Goal: Obtain resource: Download file/media

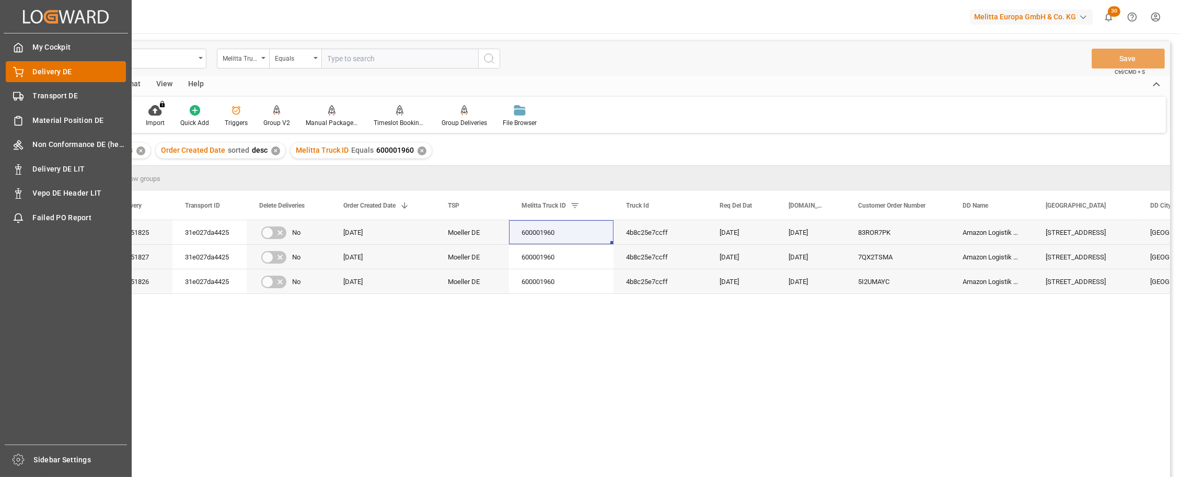
click at [45, 80] on div "Delivery DE Delivery DE" at bounding box center [66, 71] width 120 height 20
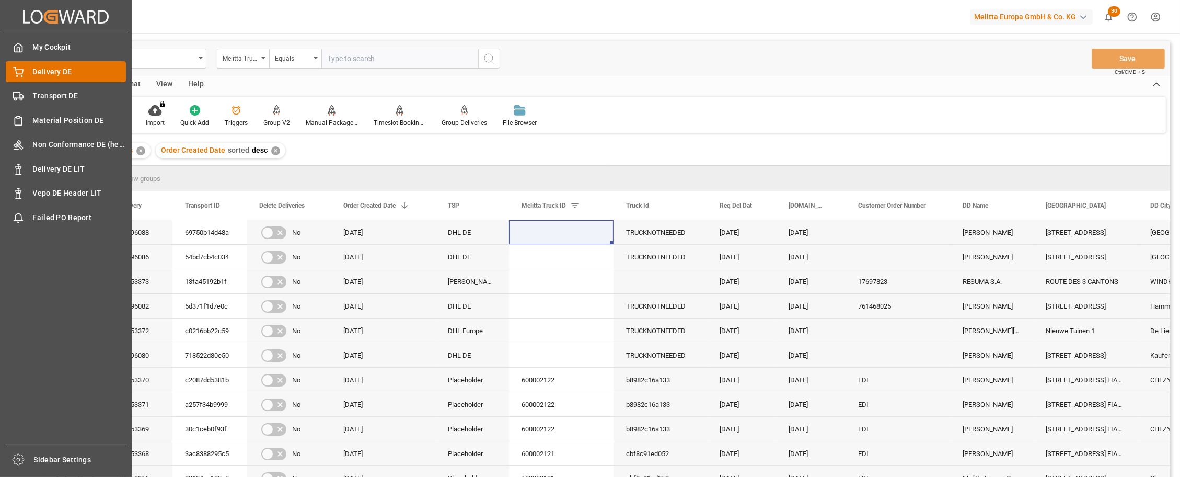
click at [45, 78] on div "Delivery DE Delivery DE" at bounding box center [66, 71] width 120 height 20
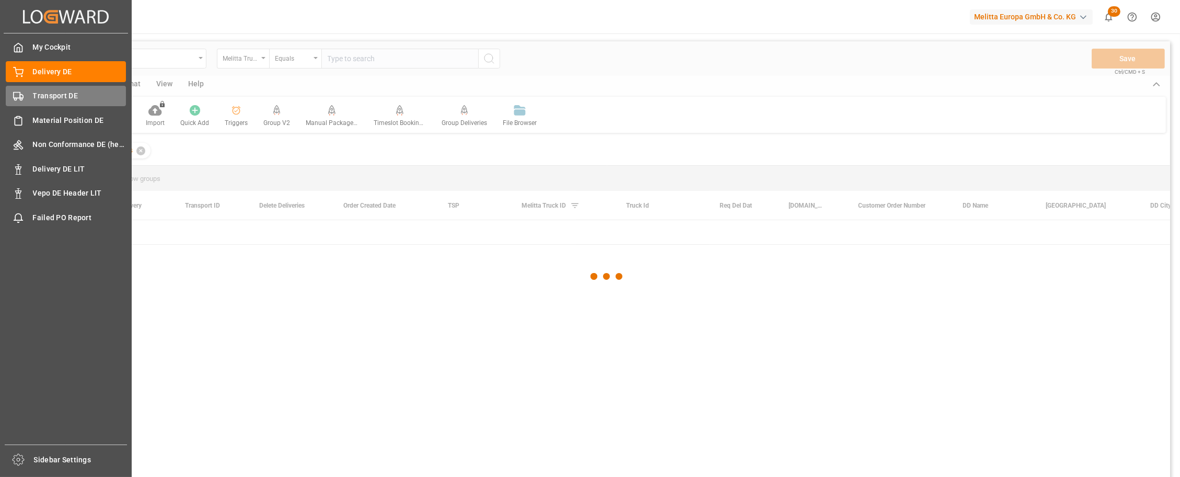
click at [53, 93] on span "Transport DE" at bounding box center [80, 95] width 94 height 11
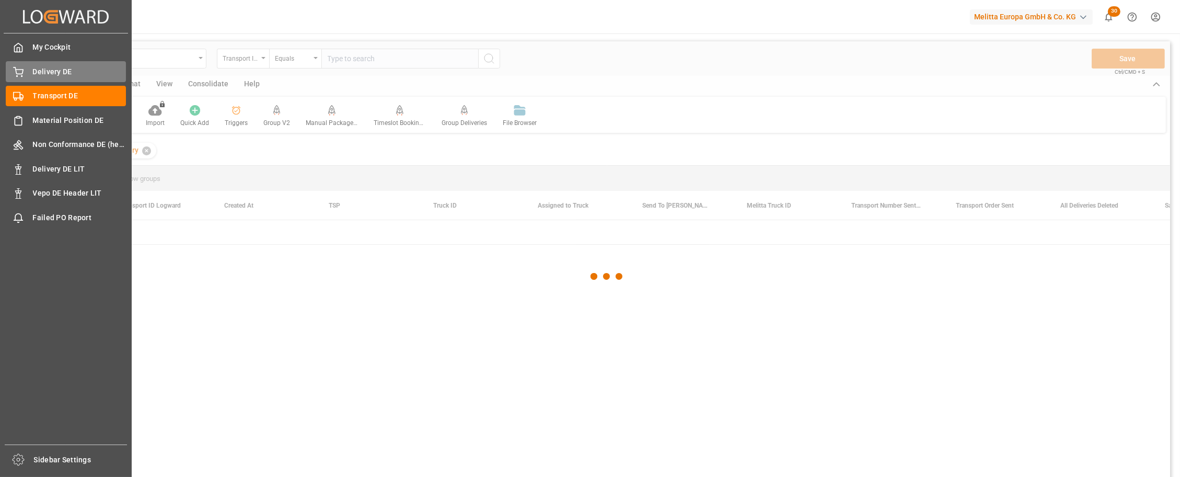
click at [53, 78] on div "Delivery DE Delivery DE" at bounding box center [66, 71] width 120 height 20
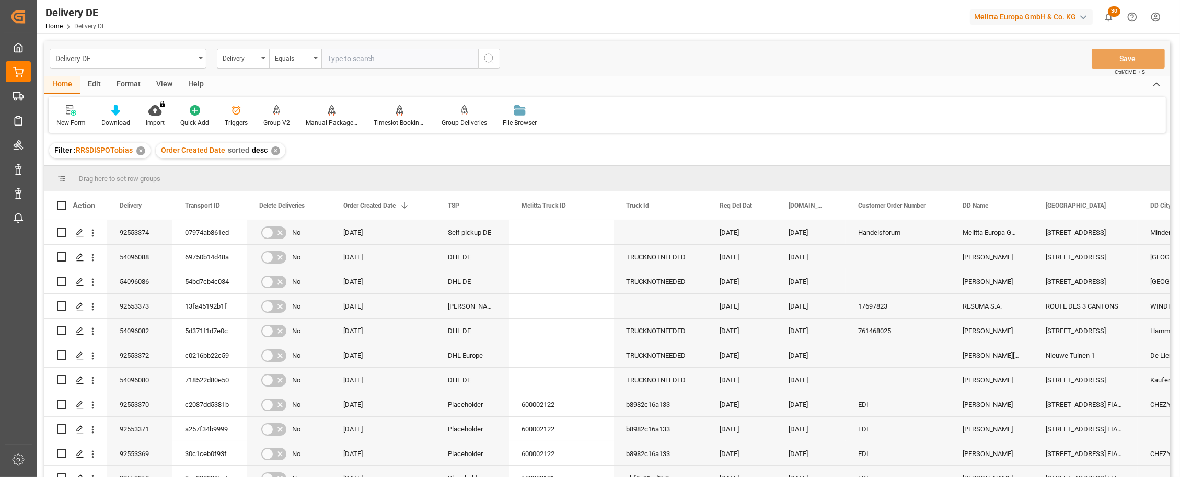
click at [366, 60] on input "text" at bounding box center [400, 59] width 157 height 20
paste input "92552926"
type input "92552926"
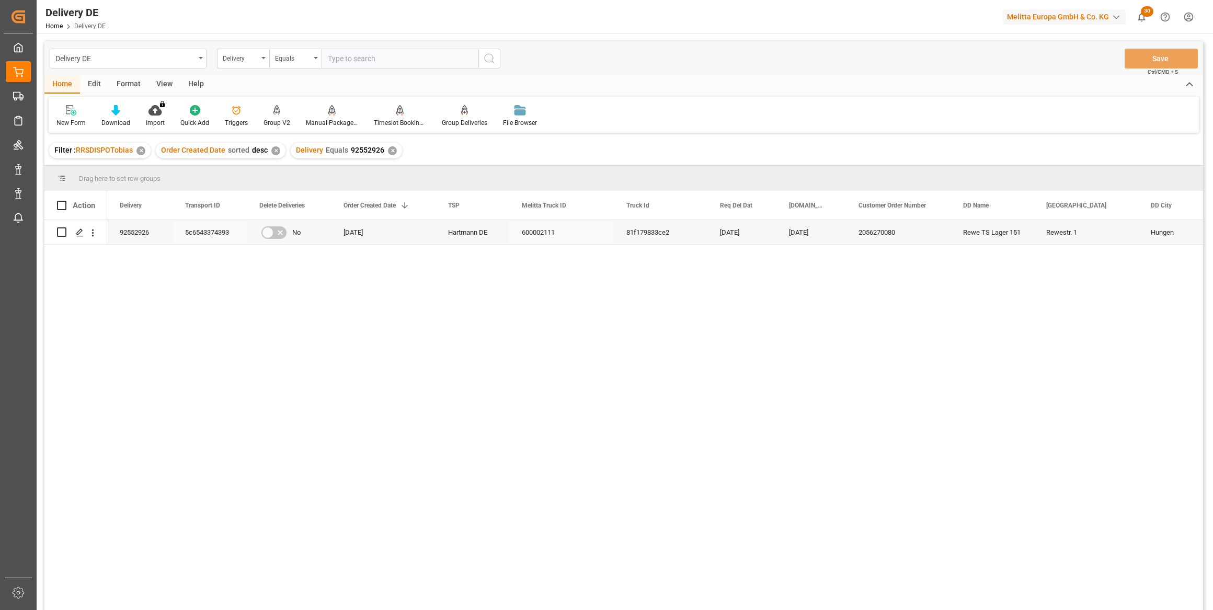
click at [203, 234] on div "5c6543374393" at bounding box center [210, 232] width 74 height 24
click at [986, 230] on div "Rewe TS Lager 151" at bounding box center [991, 232] width 83 height 24
click at [1059, 233] on div "Rewestr. 1" at bounding box center [1086, 232] width 105 height 24
click at [1003, 237] on div "Rewe TS Lager 151" at bounding box center [991, 232] width 83 height 24
click at [233, 57] on div "Delivery" at bounding box center [241, 57] width 36 height 12
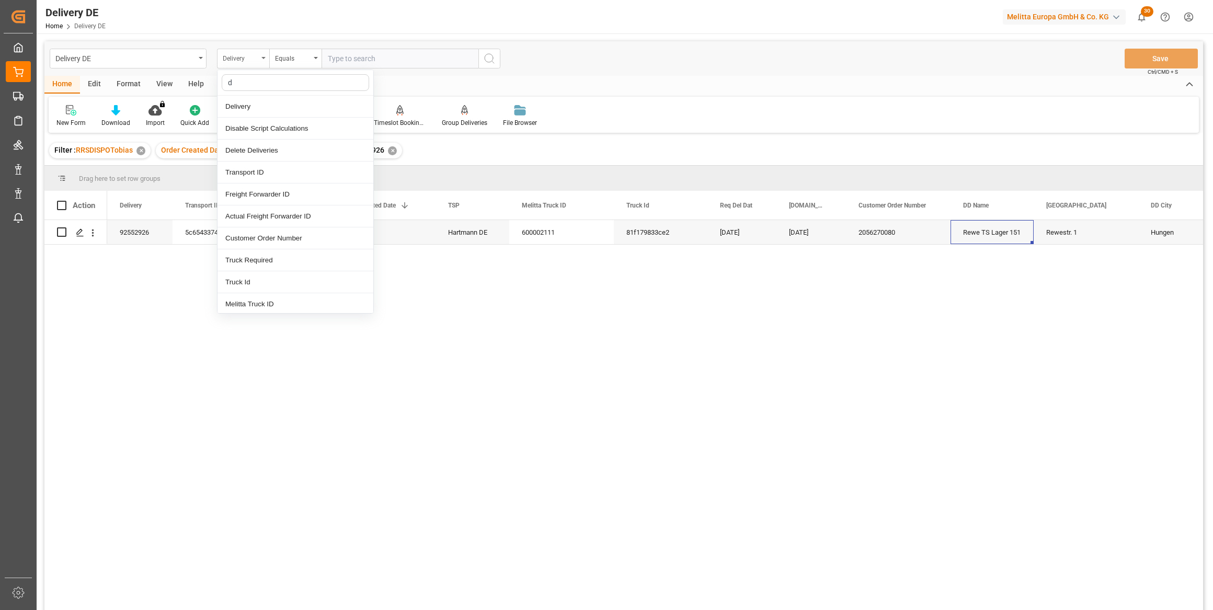
type input "dd"
click at [249, 129] on div "DD Name" at bounding box center [295, 129] width 156 height 22
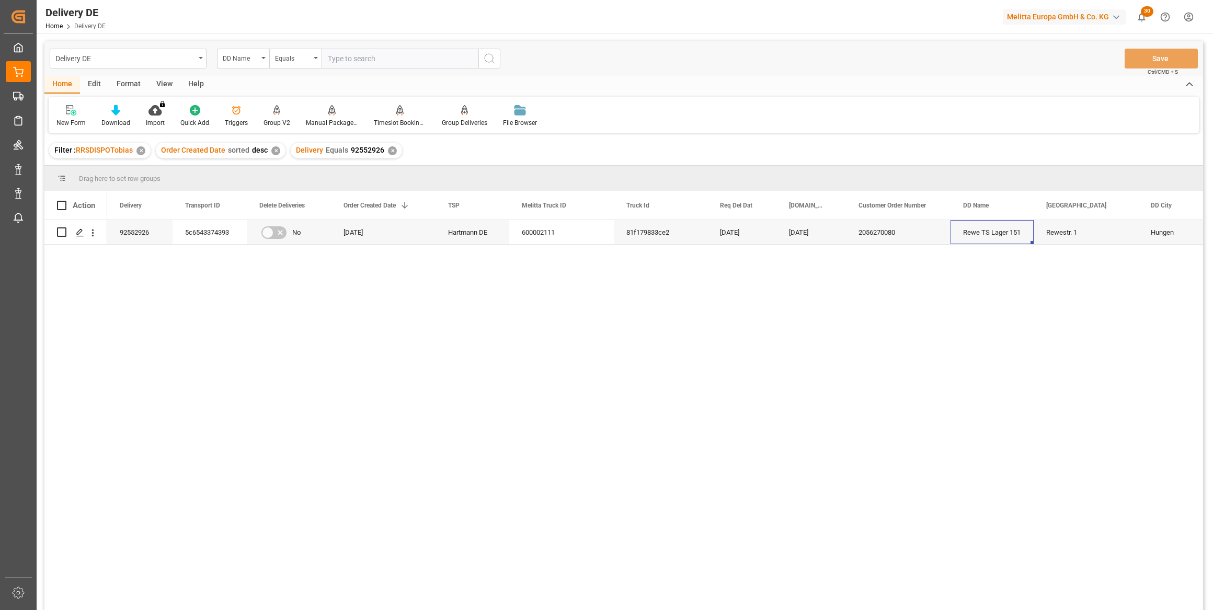
click at [347, 47] on div "Delivery DE DD Name Equals Save Ctrl/CMD + S" at bounding box center [623, 58] width 1158 height 35
click at [345, 55] on input "text" at bounding box center [400, 59] width 157 height 20
paste input "Rewe TS Lager 151"
type input "Rewe TS Lager 151"
click at [490, 58] on icon "search button" at bounding box center [489, 58] width 13 height 13
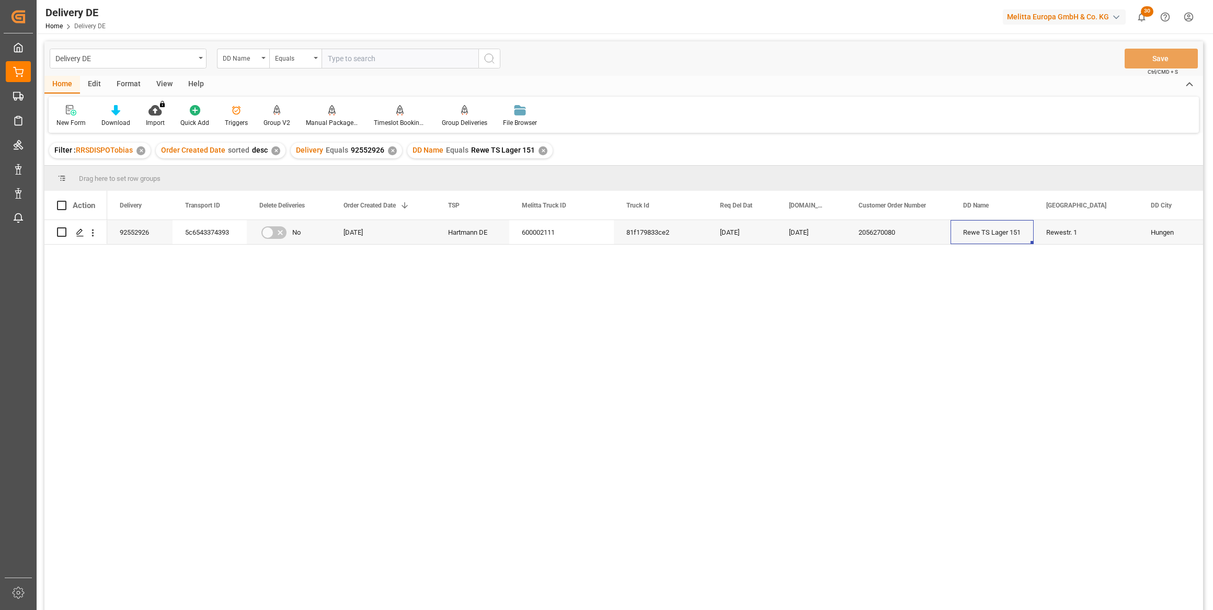
click at [388, 148] on div "✕" at bounding box center [392, 150] width 9 height 9
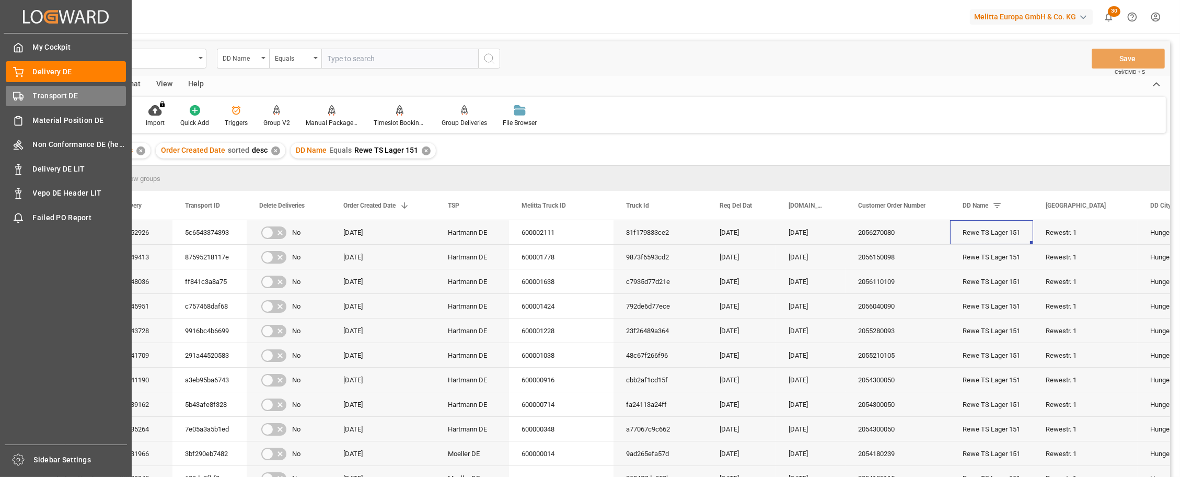
click at [33, 92] on span "Transport DE" at bounding box center [80, 95] width 94 height 11
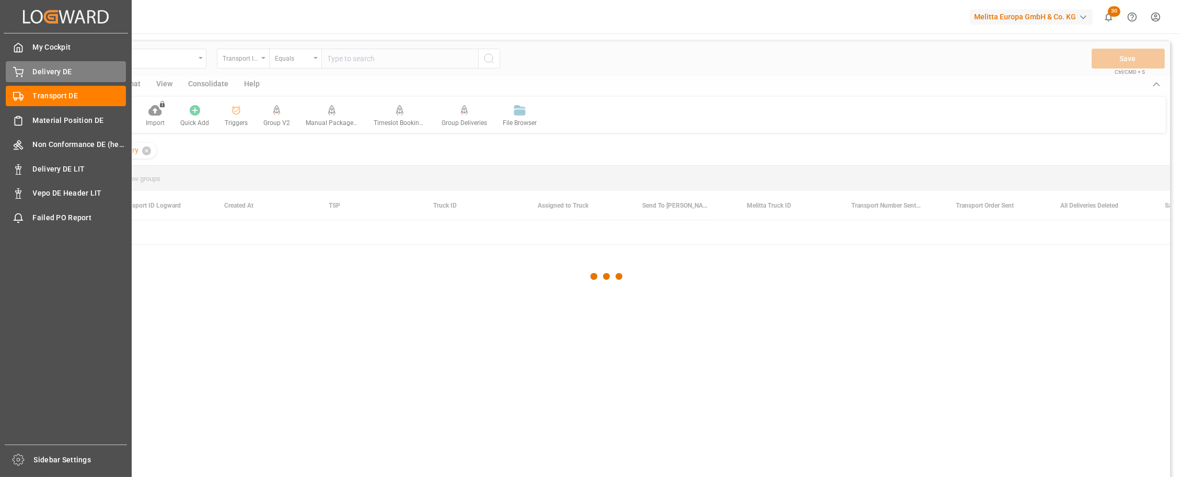
click at [63, 74] on span "Delivery DE" at bounding box center [80, 71] width 94 height 11
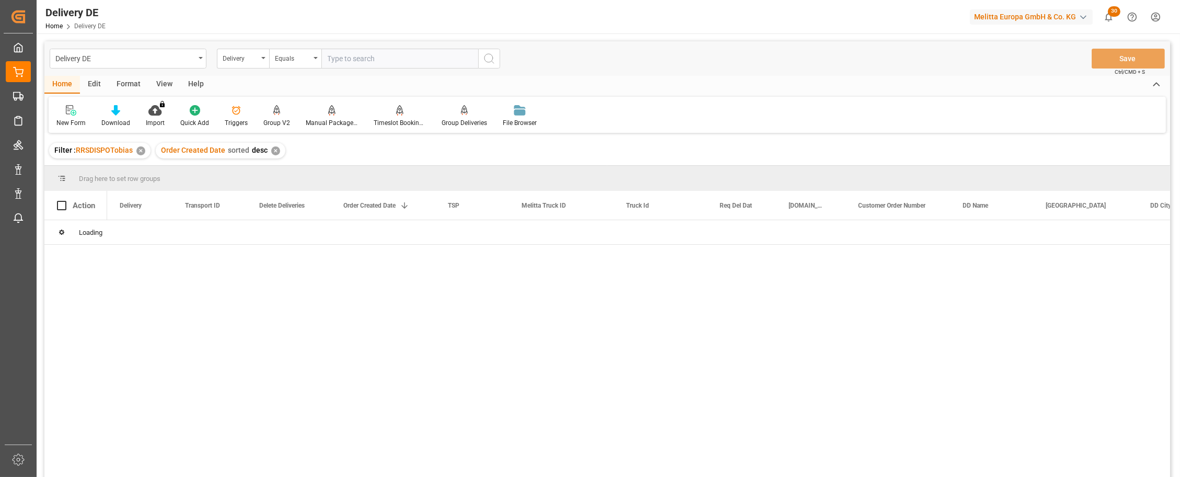
click at [357, 56] on input "text" at bounding box center [400, 59] width 157 height 20
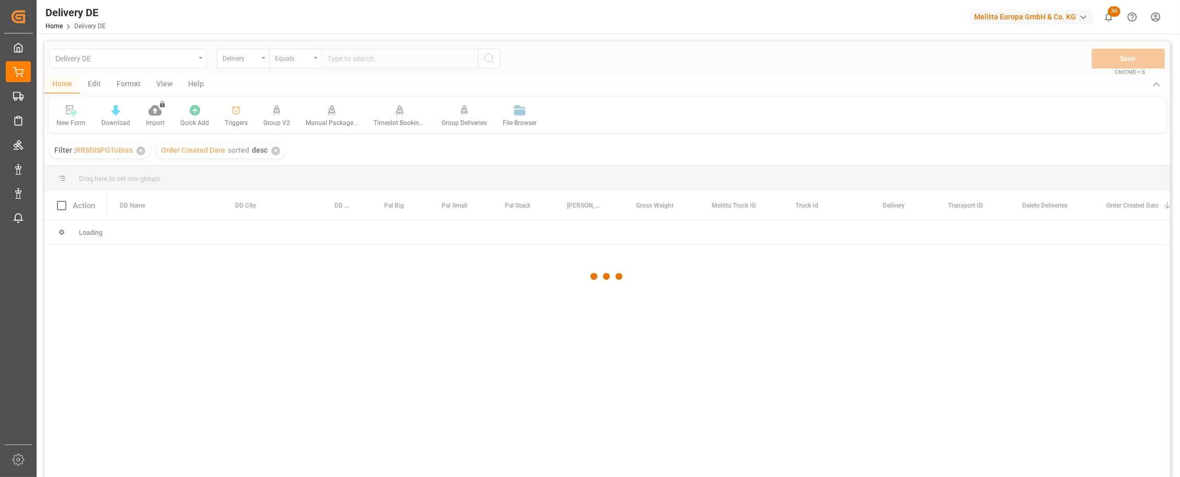
paste input "92553374"
type input "92553374"
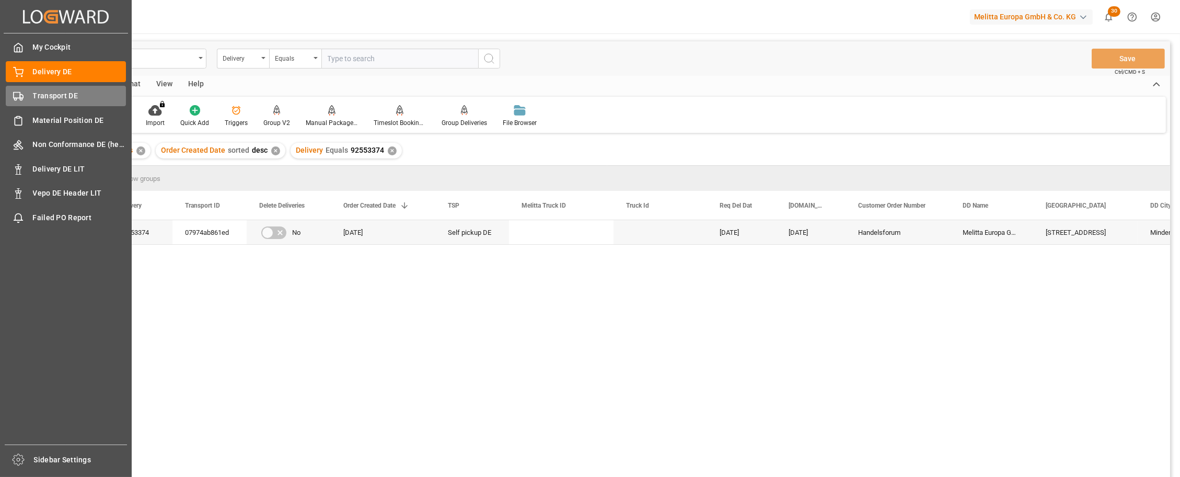
click at [36, 93] on span "Transport DE" at bounding box center [80, 95] width 94 height 11
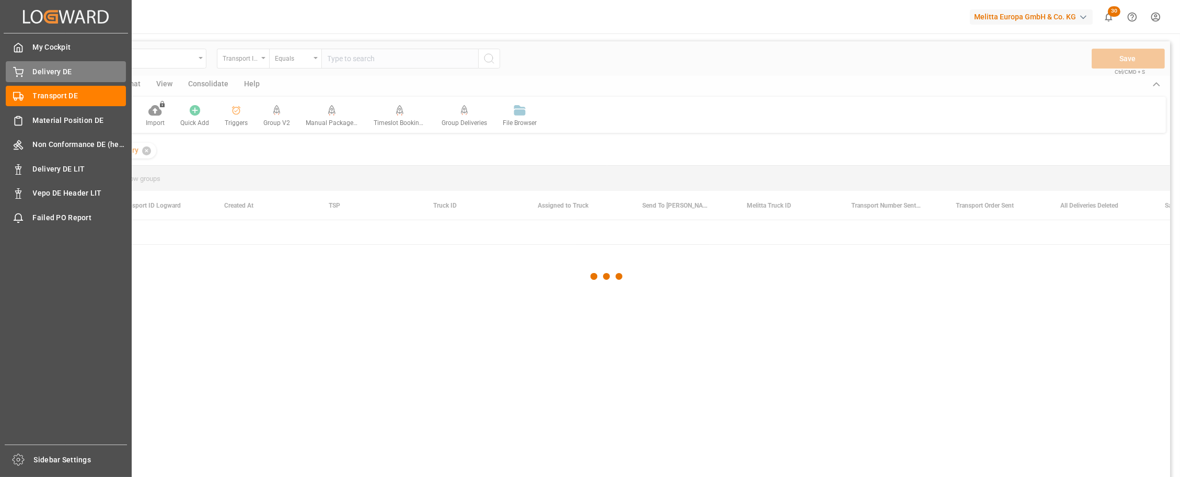
click at [64, 72] on span "Delivery DE" at bounding box center [80, 71] width 94 height 11
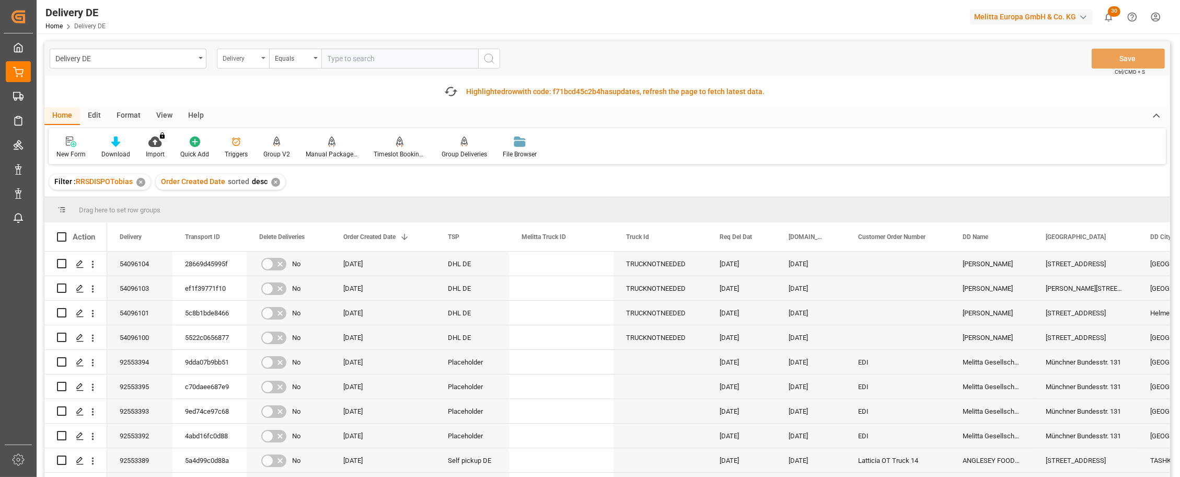
click at [244, 60] on div "Delivery" at bounding box center [241, 57] width 36 height 12
type input "s"
click at [255, 58] on div "Delivery" at bounding box center [241, 57] width 36 height 12
click at [259, 58] on div "Delivery" at bounding box center [243, 59] width 52 height 20
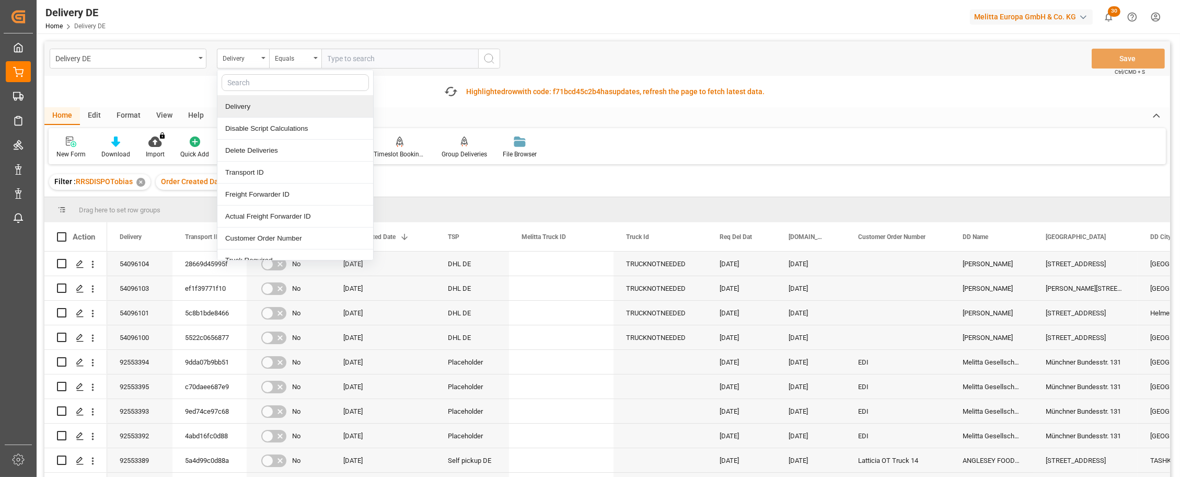
click at [249, 84] on input "text" at bounding box center [295, 82] width 147 height 17
type input "sa"
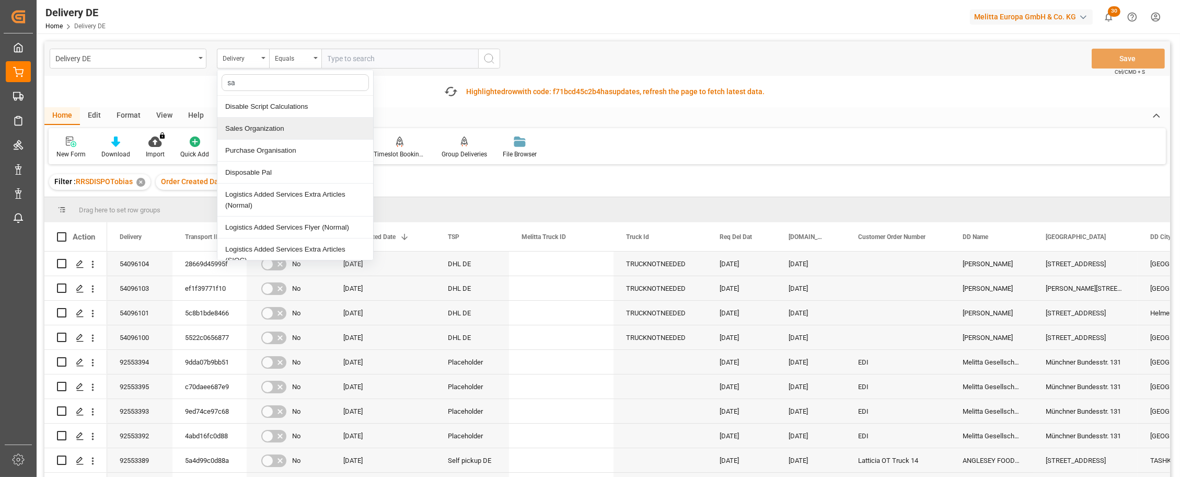
click at [273, 129] on div "Sales Organization" at bounding box center [295, 129] width 156 height 22
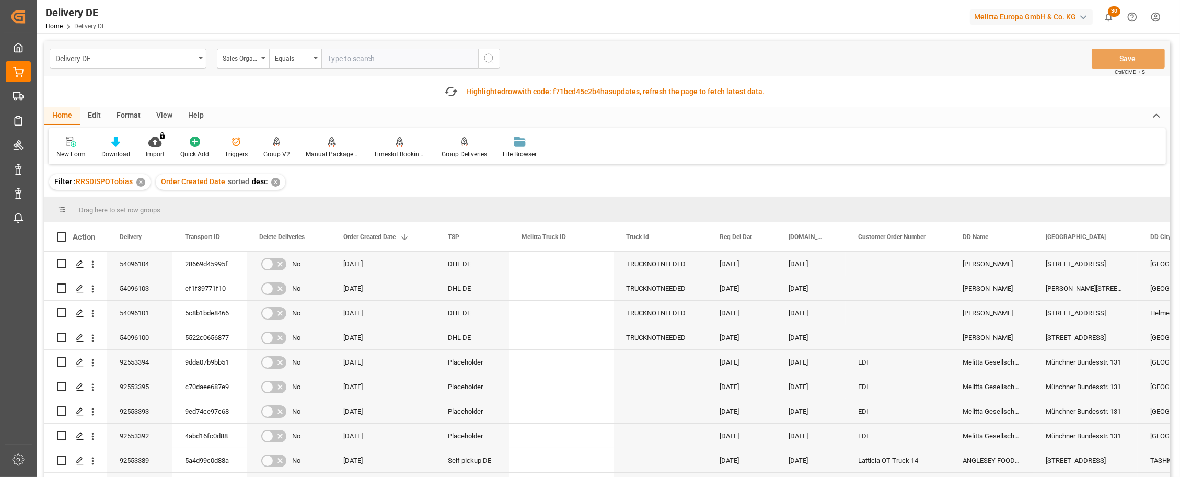
click at [337, 63] on input "text" at bounding box center [400, 59] width 157 height 20
type input "1"
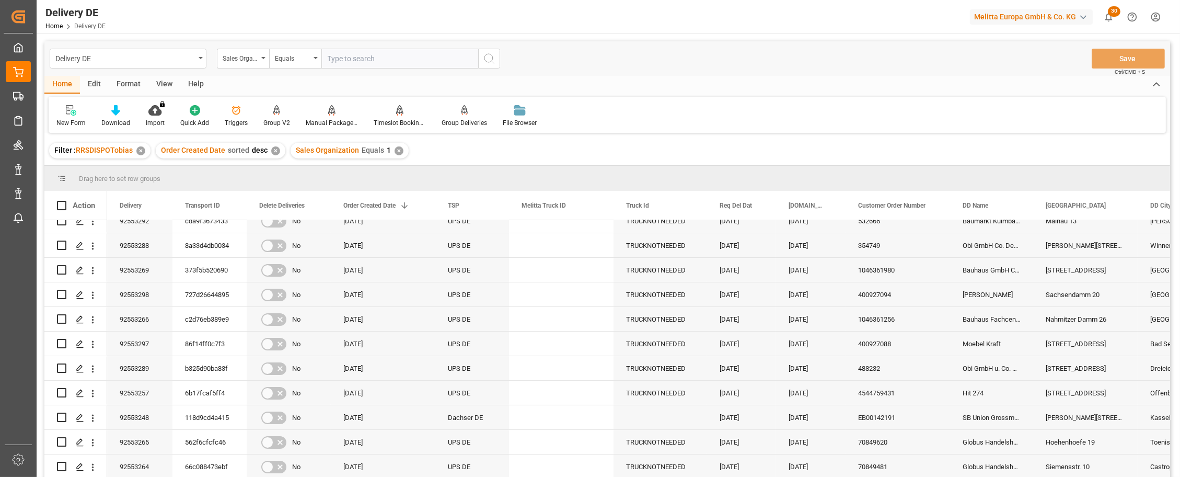
scroll to position [190, 0]
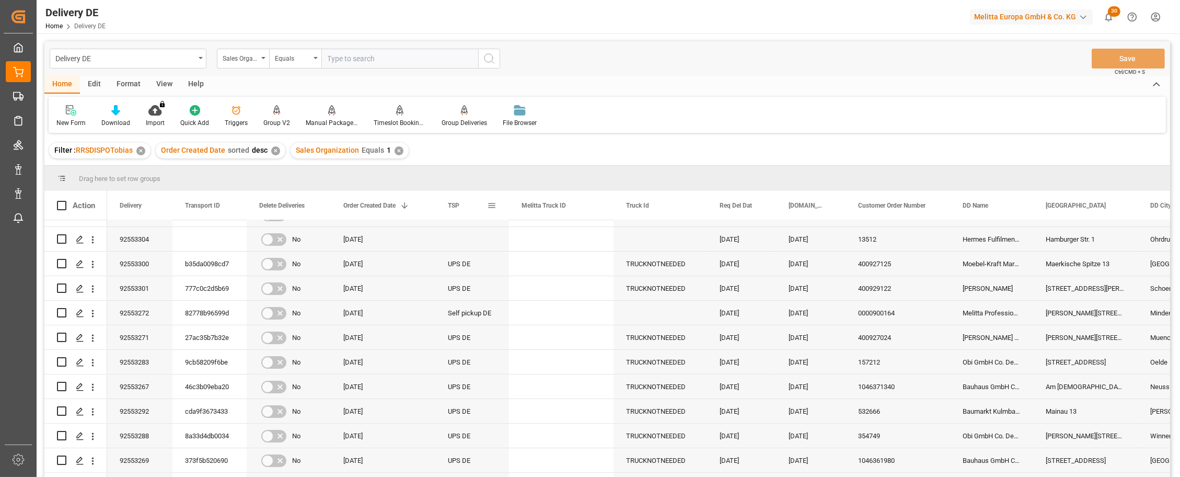
click at [493, 204] on span at bounding box center [491, 205] width 9 height 9
click at [624, 67] on div "Delivery DE Sales Organization Equals Save Ctrl/CMD + S" at bounding box center [607, 58] width 1126 height 35
click at [263, 56] on div "Sales Organization" at bounding box center [243, 59] width 52 height 20
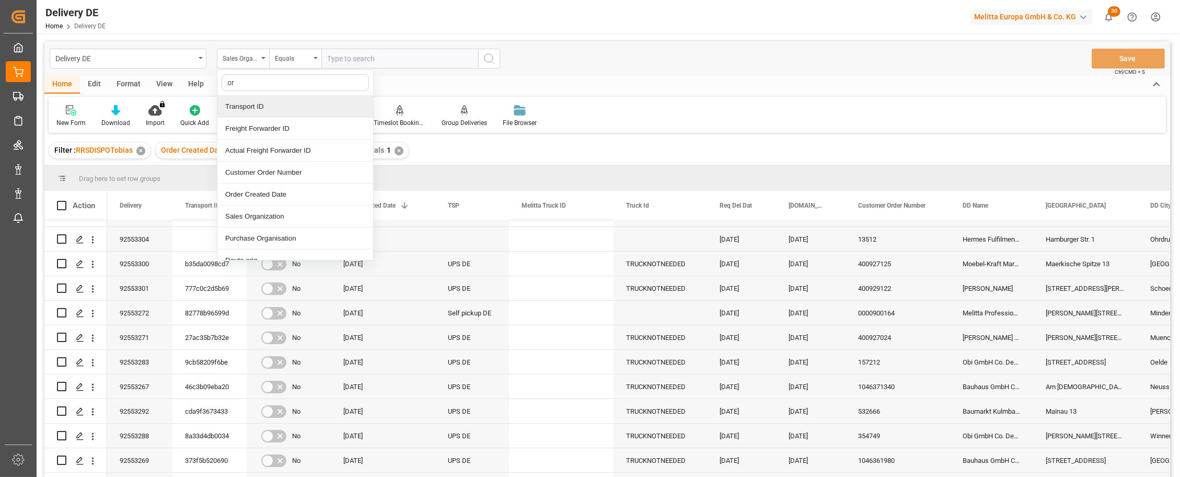
type input "ord"
click at [269, 129] on div "Order Created Date" at bounding box center [295, 129] width 156 height 22
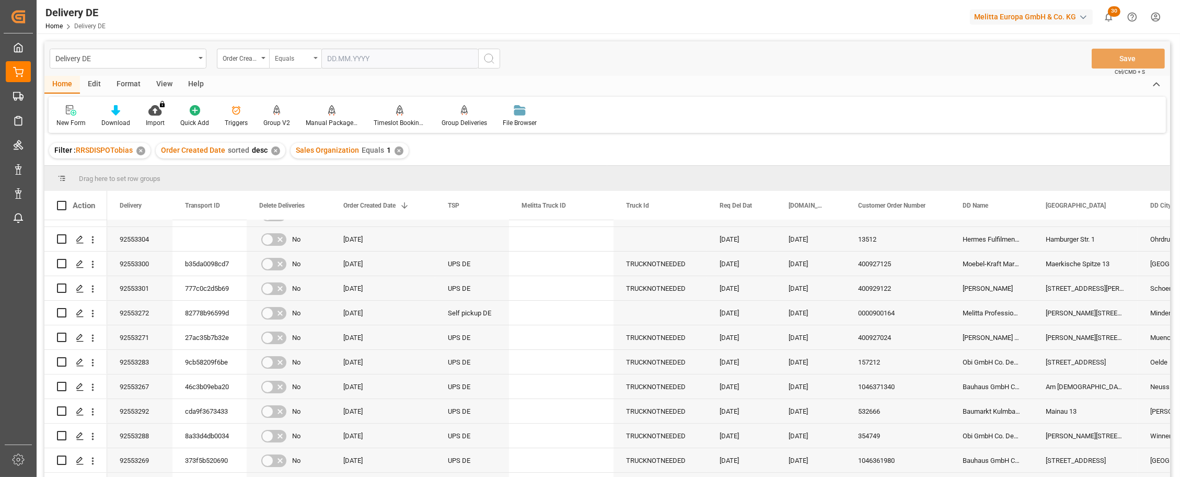
click at [290, 58] on div "Equals" at bounding box center [293, 57] width 36 height 12
click at [309, 170] on div "Greater than" at bounding box center [348, 173] width 156 height 22
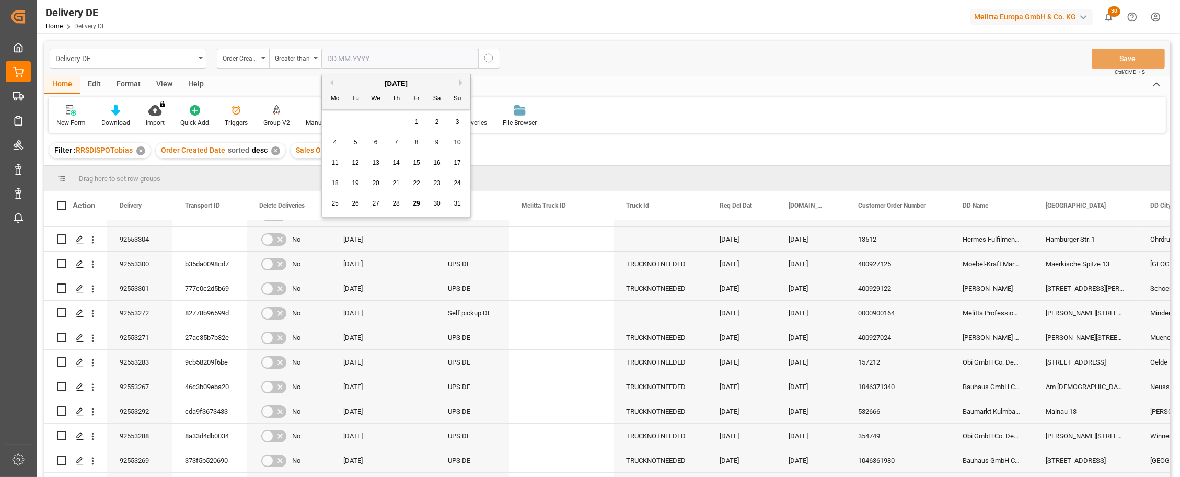
click at [455, 57] on input "text" at bounding box center [400, 59] width 157 height 20
click at [332, 83] on button "Previous Month" at bounding box center [330, 82] width 6 height 6
click at [331, 82] on button "Previous Month" at bounding box center [330, 82] width 6 height 6
click at [340, 224] on div "30" at bounding box center [335, 224] width 13 height 13
type input "30.06.2025"
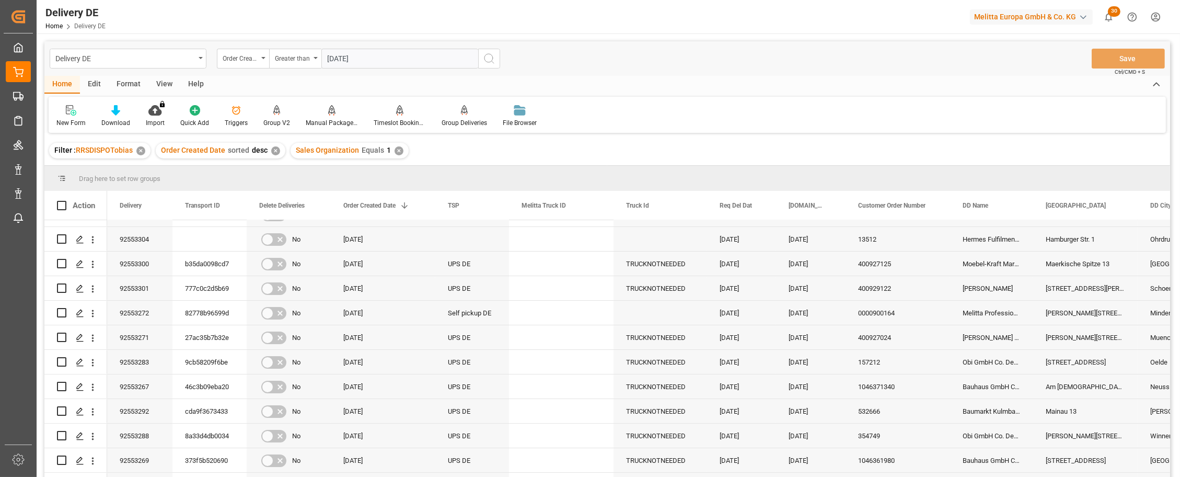
click at [487, 58] on icon "search button" at bounding box center [489, 58] width 13 height 13
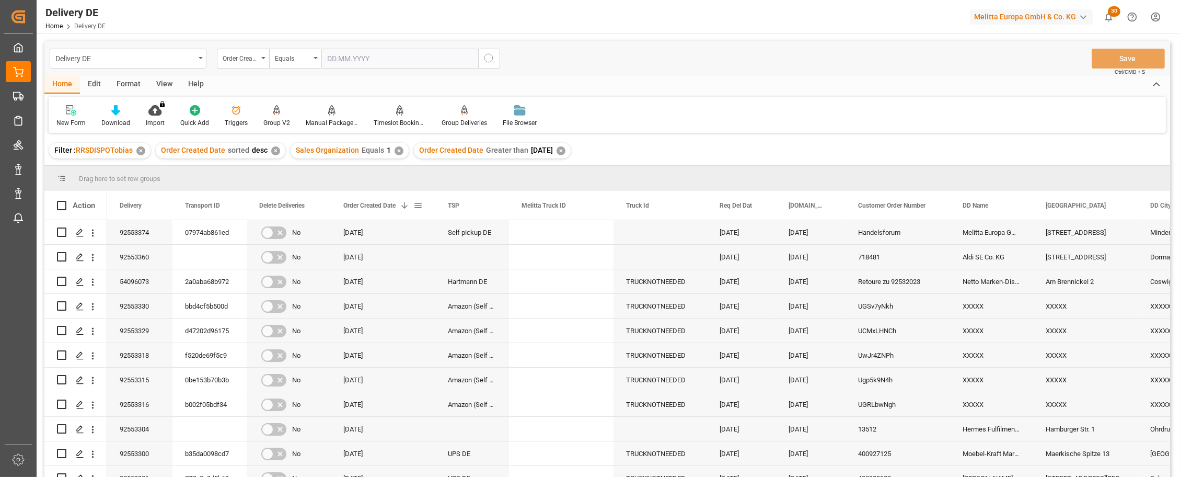
click at [420, 202] on span at bounding box center [418, 205] width 9 height 9
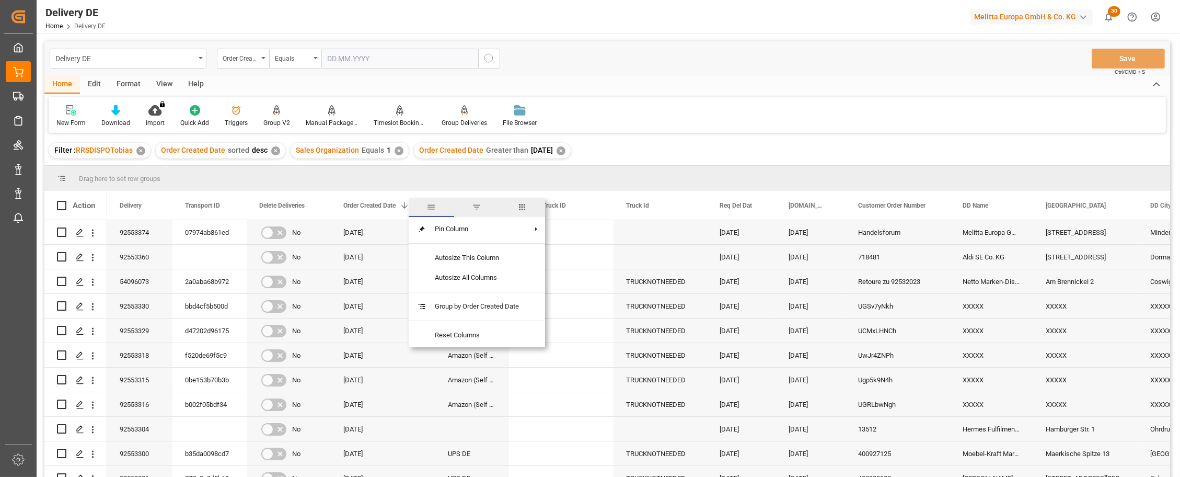
click at [527, 211] on span "columns" at bounding box center [522, 206] width 9 height 9
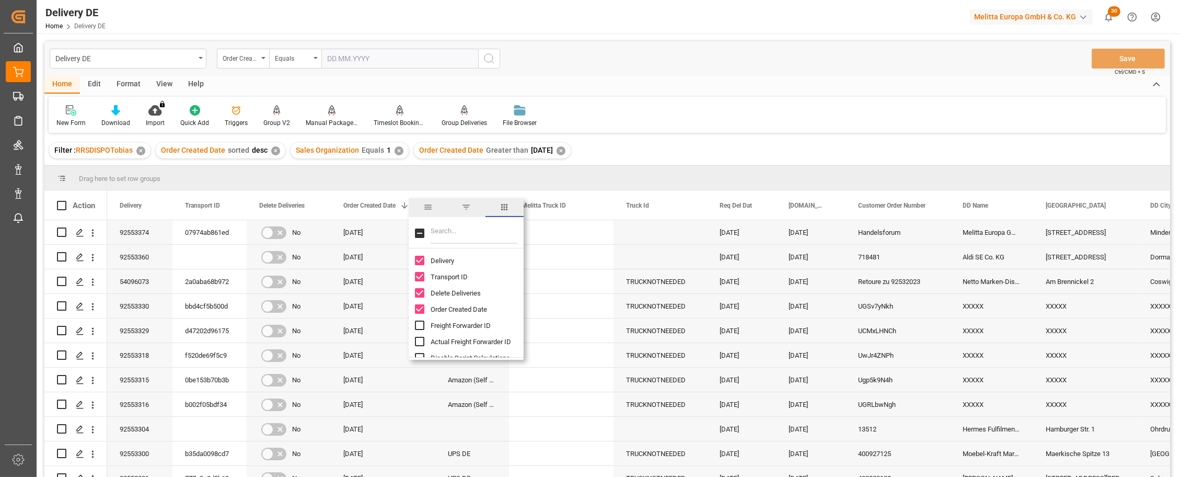
click at [421, 321] on input "Freight Forwarder ID column toggle visibility (hidden)" at bounding box center [419, 324] width 9 height 9
checkbox input "true"
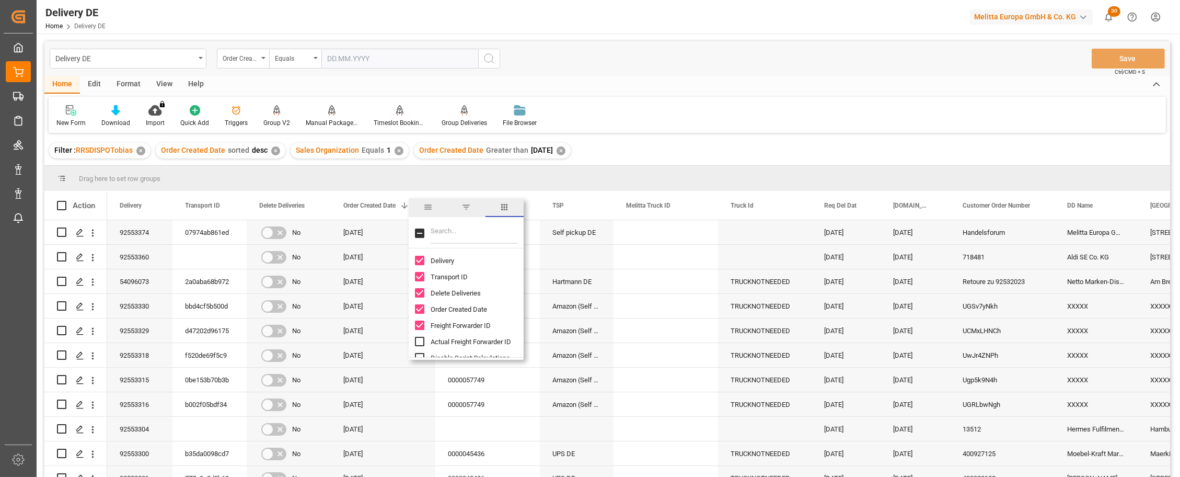
checkbox input "true"
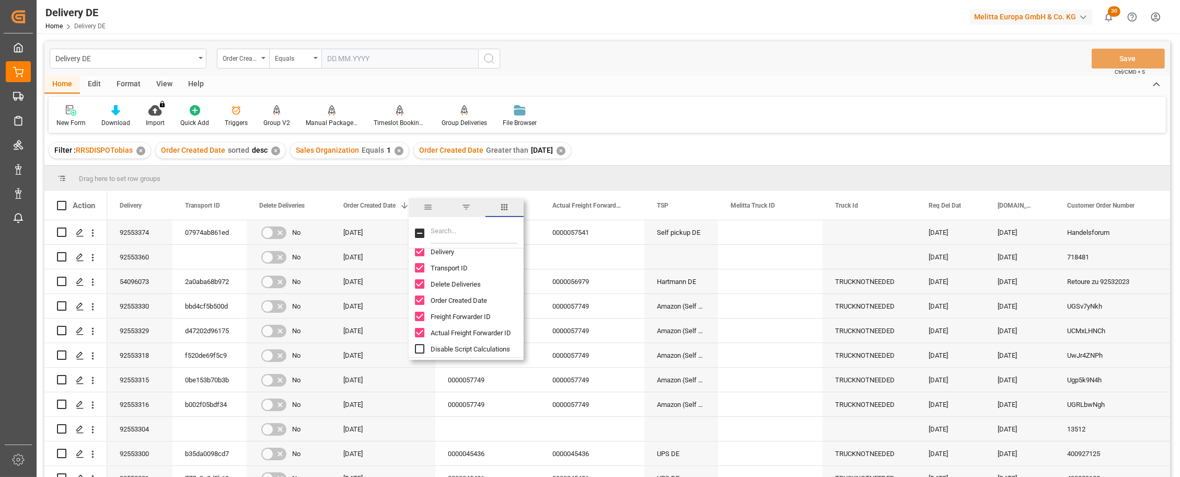
checkbox input "true"
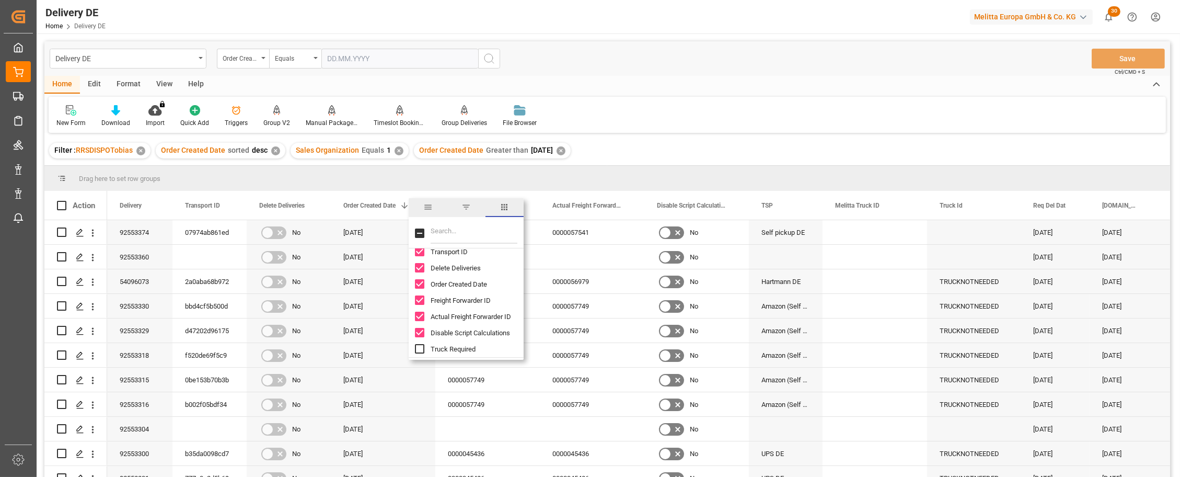
checkbox input "true"
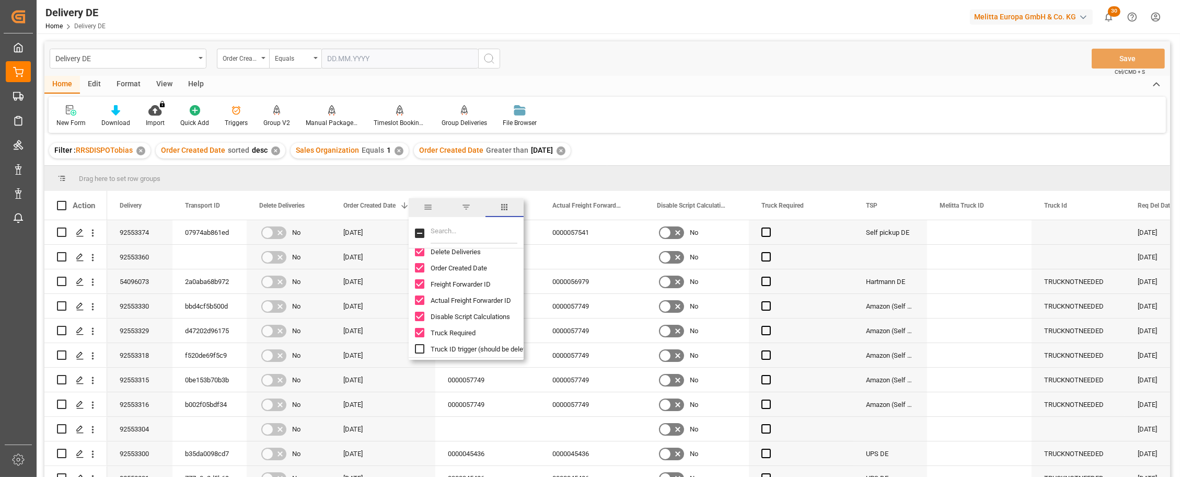
checkbox input "true"
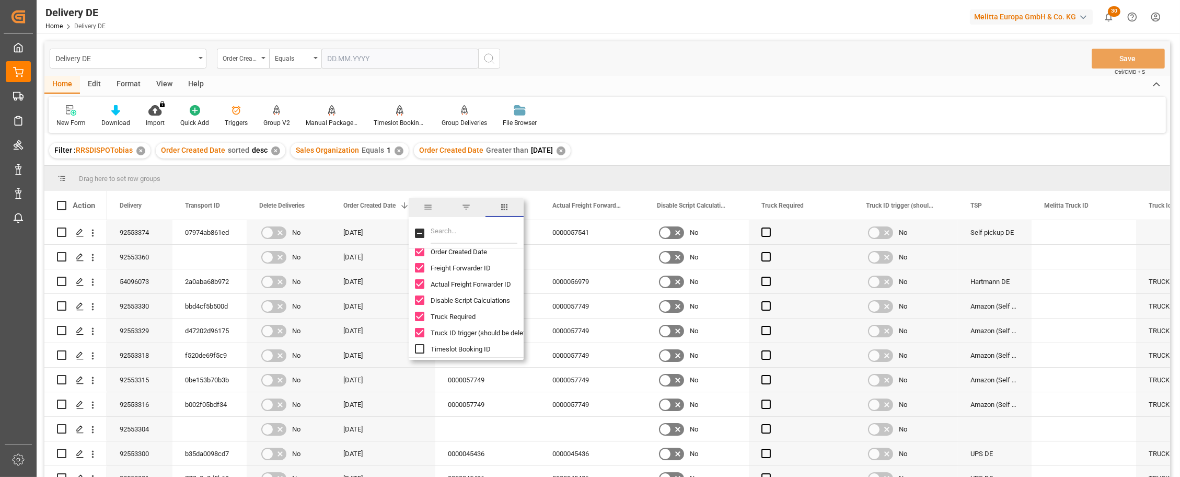
checkbox input "true"
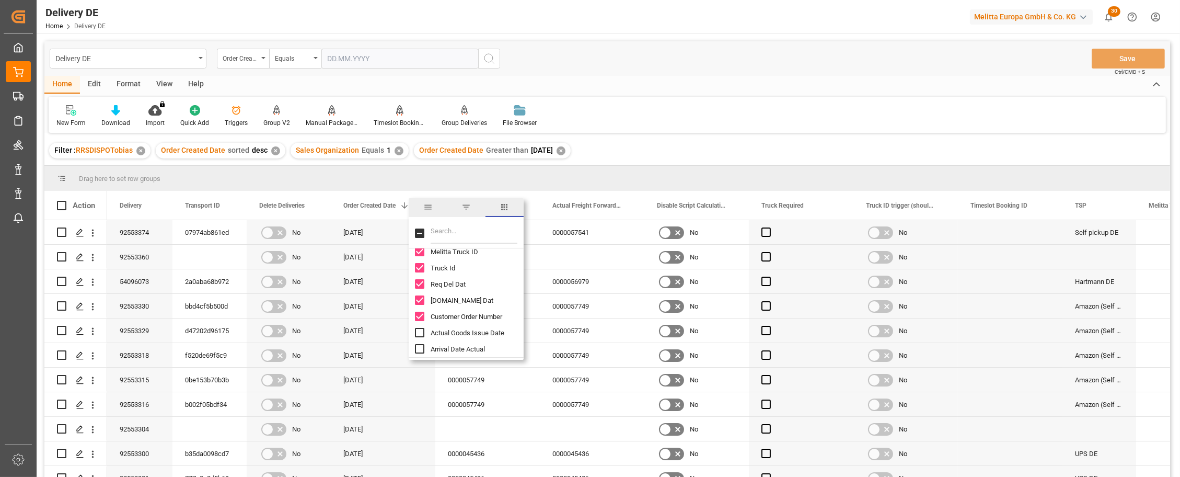
scroll to position [203, 0]
checkbox input "true"
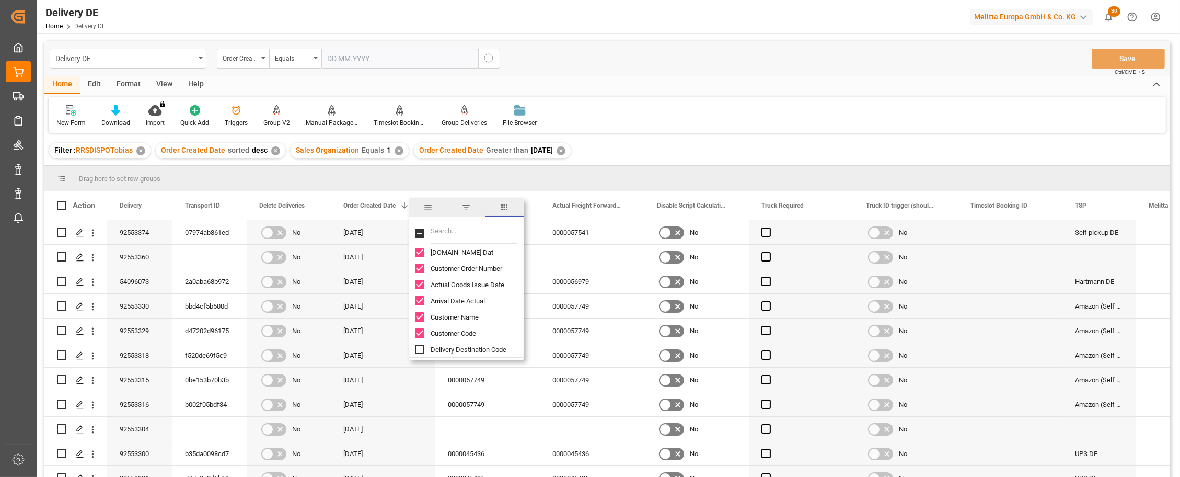
checkbox input "true"
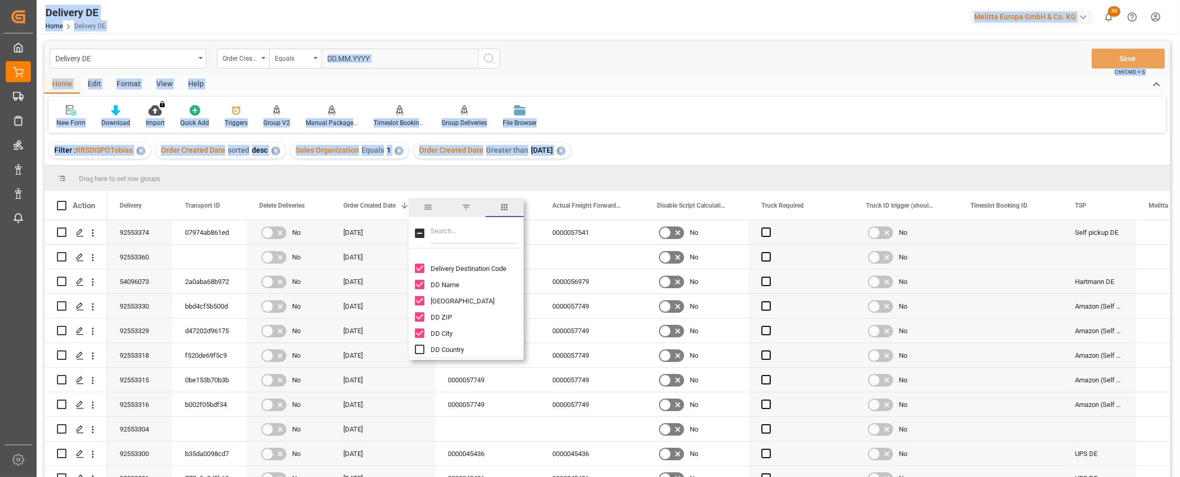
scroll to position [333, 0]
checkbox input "true"
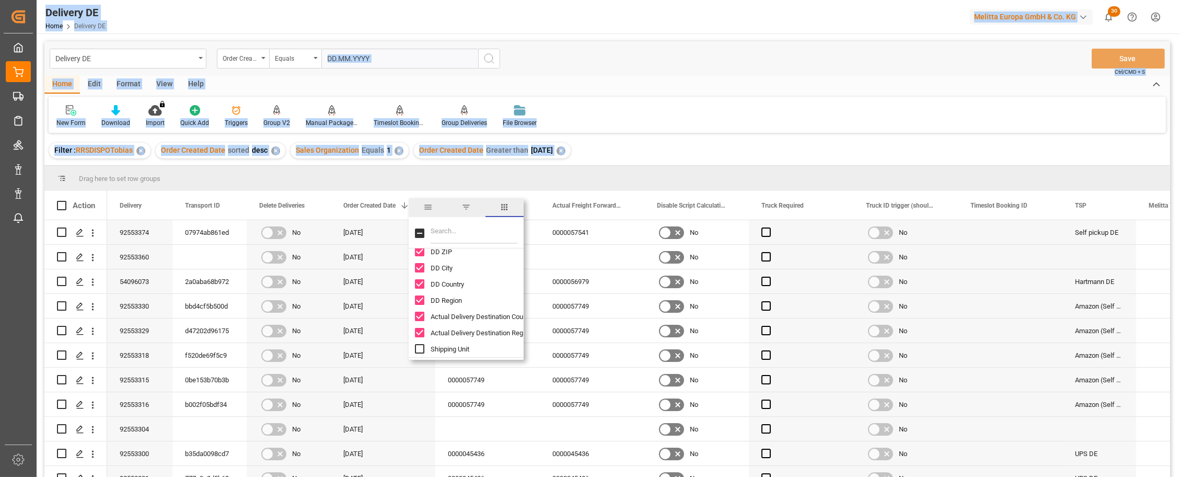
checkbox input "true"
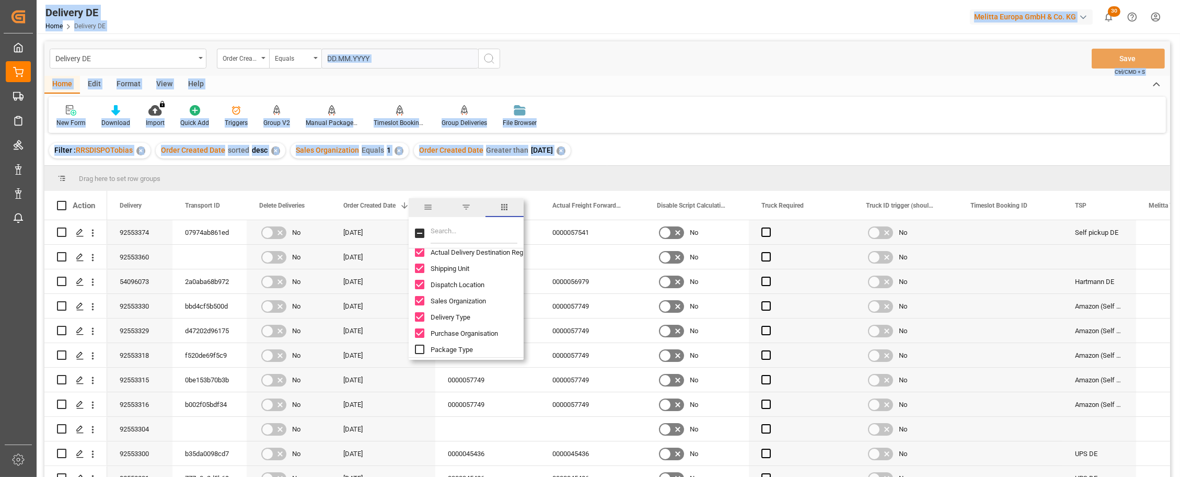
checkbox input "true"
checkbox input "false"
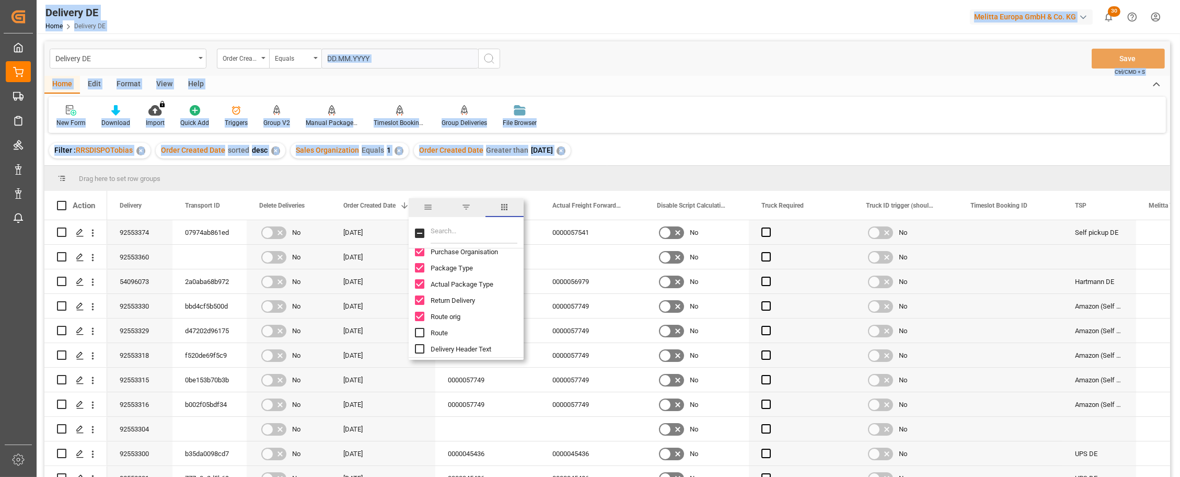
checkbox input "true"
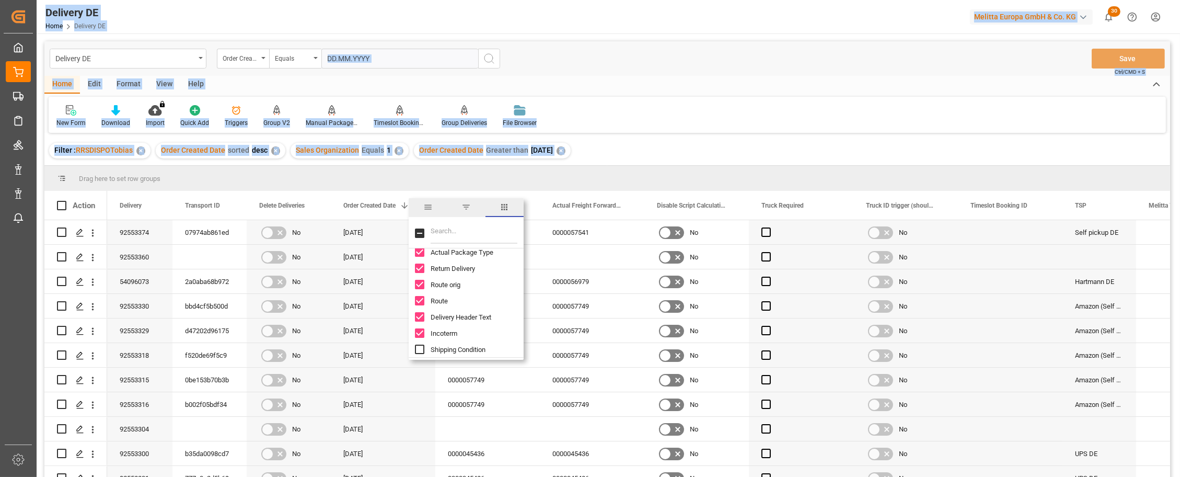
checkbox input "true"
checkbox input "false"
checkbox input "true"
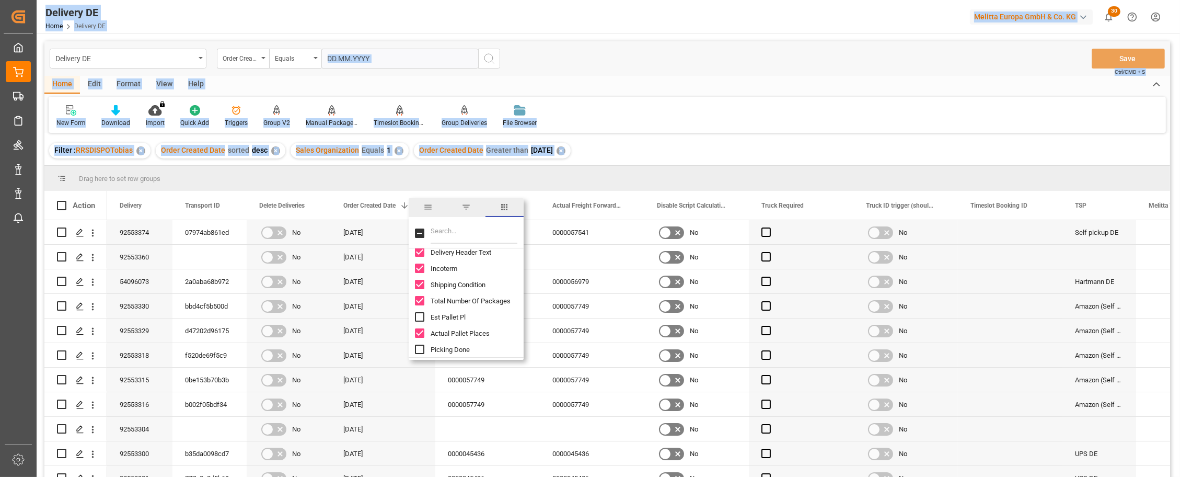
checkbox input "true"
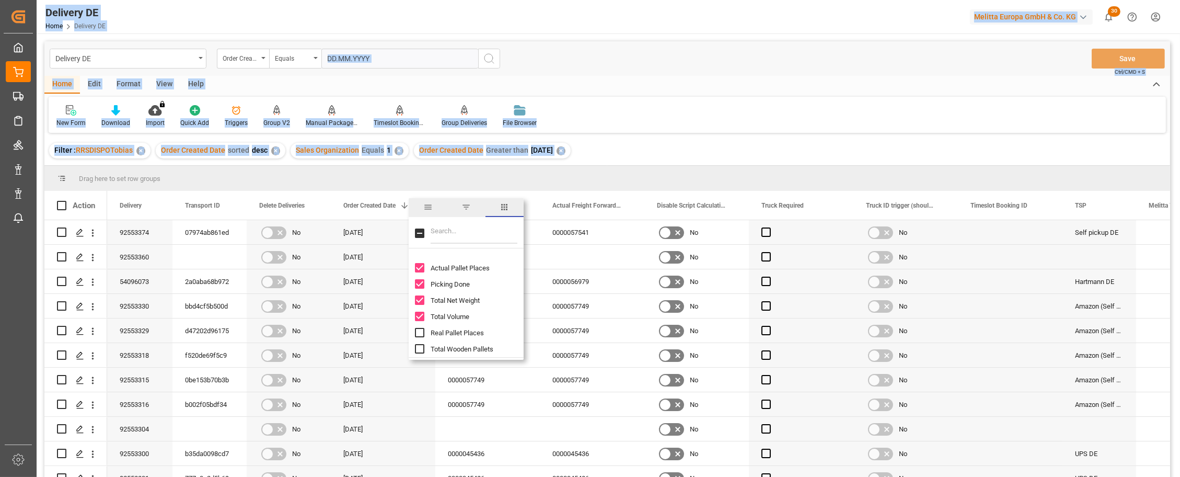
scroll to position [721, 0]
checkbox input "true"
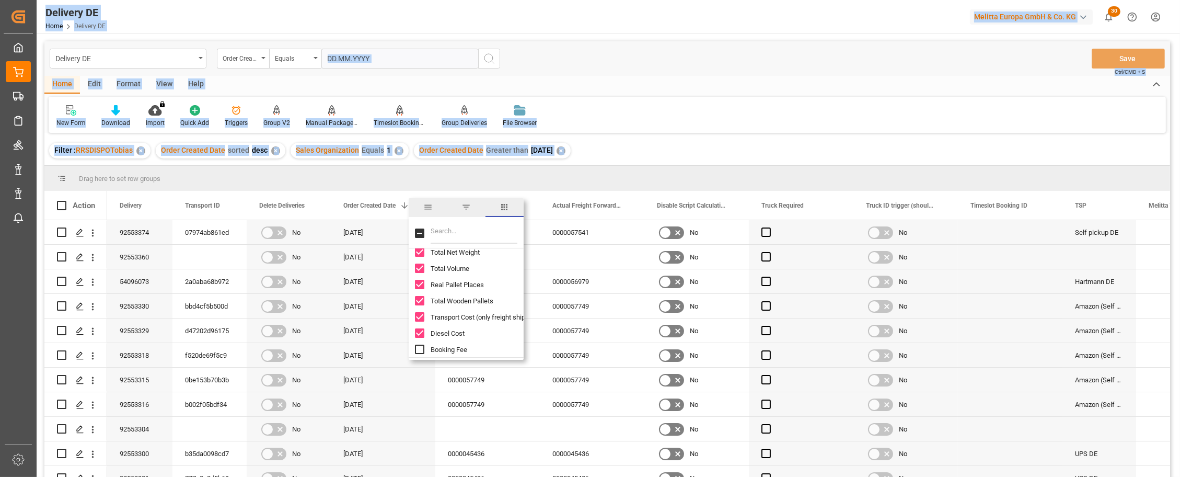
checkbox input "true"
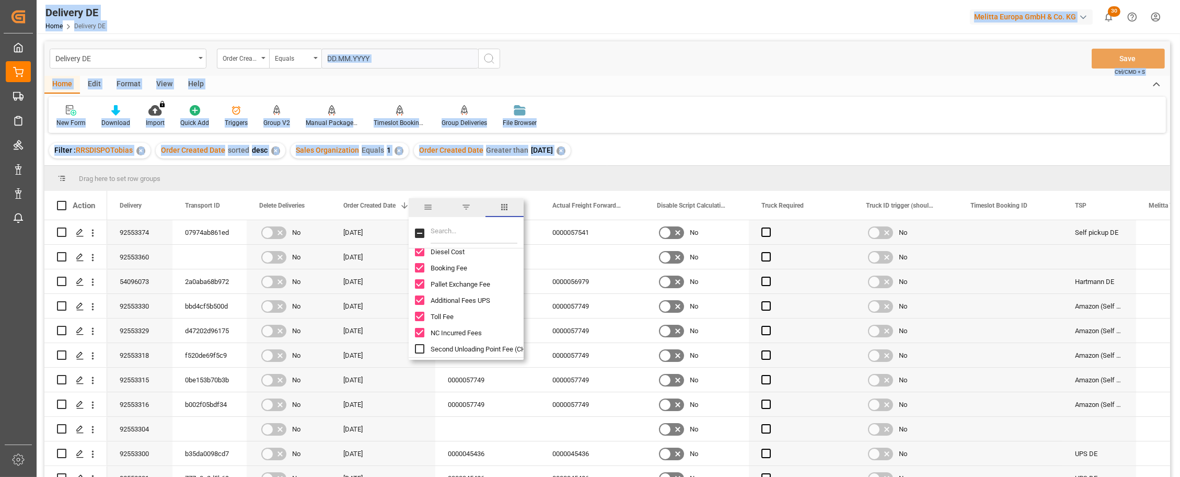
checkbox input "true"
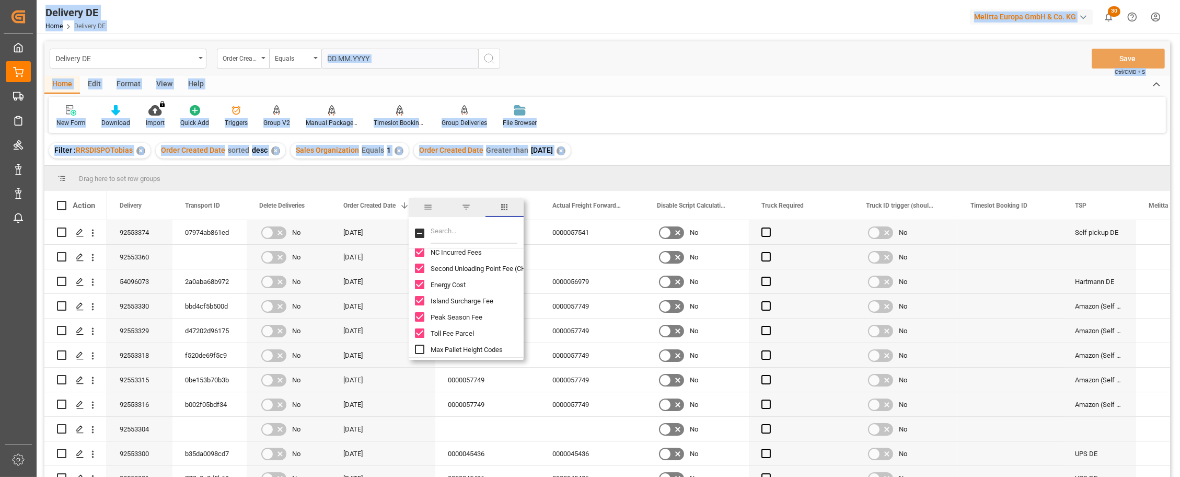
checkbox input "true"
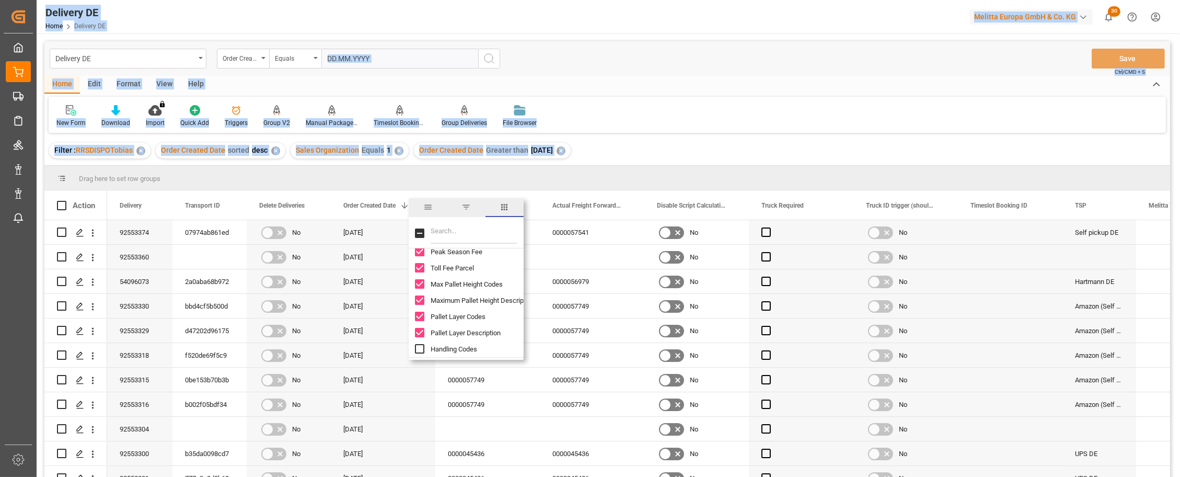
checkbox input "true"
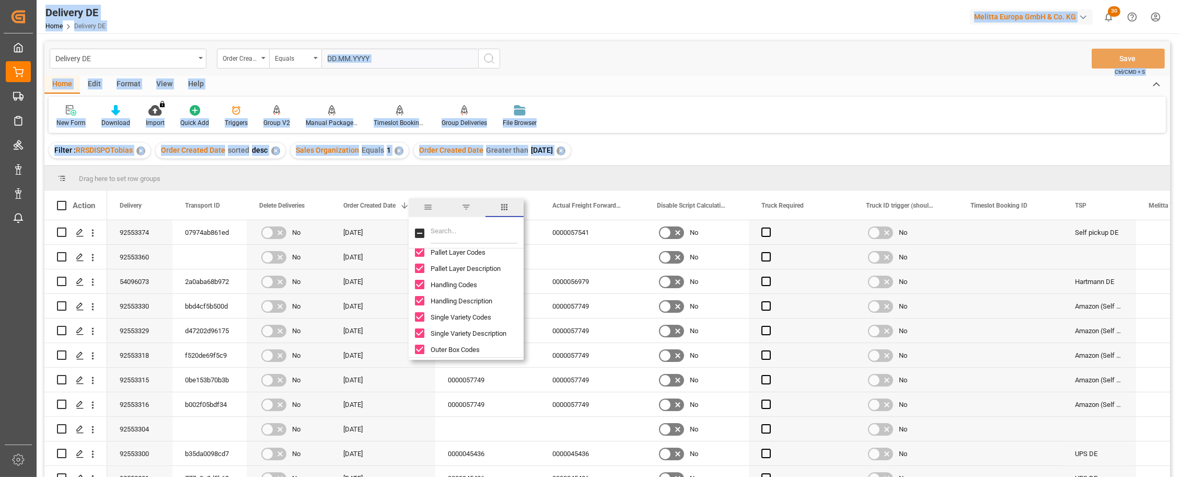
scroll to position [1062, 0]
checkbox input "true"
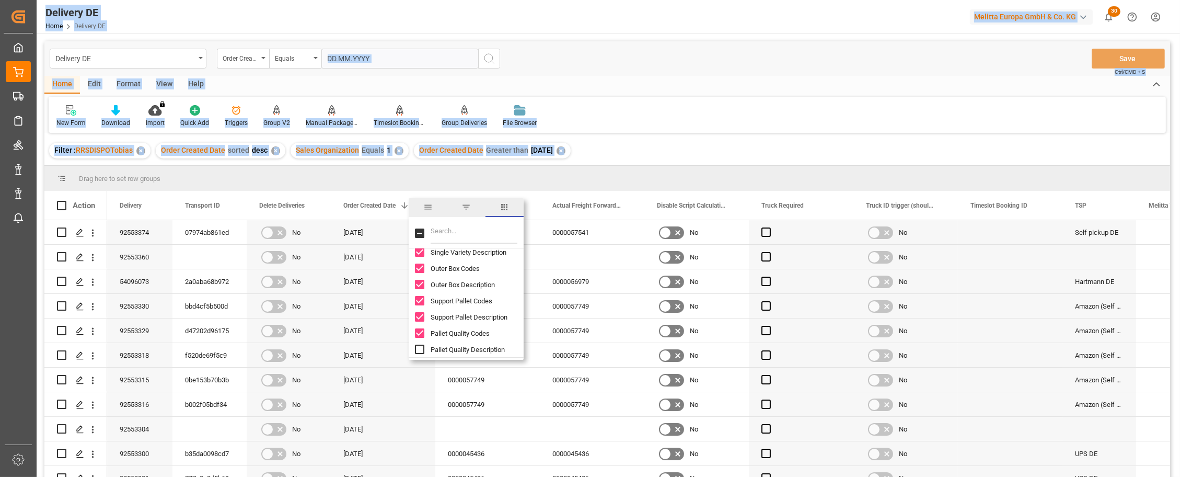
checkbox input "true"
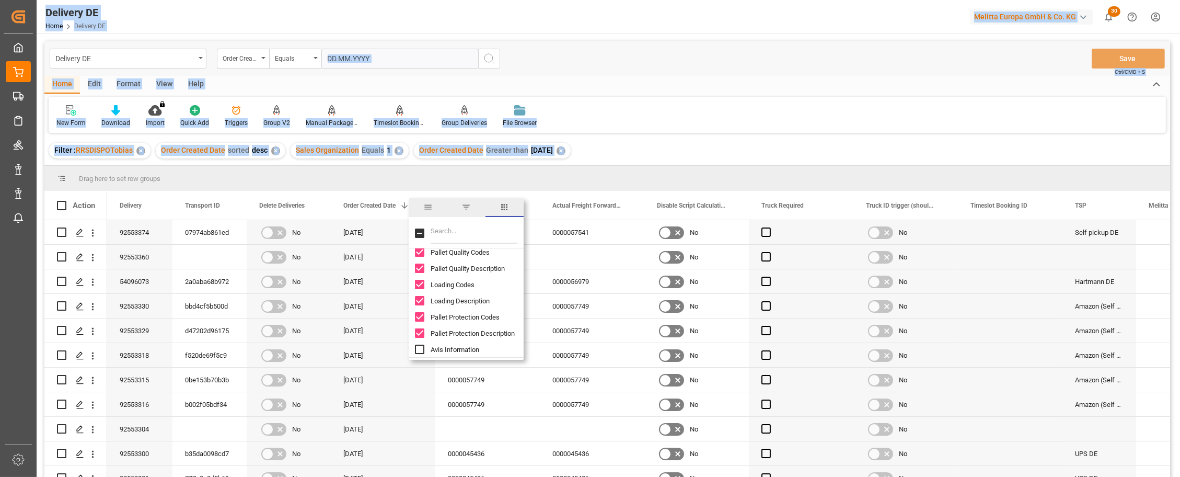
checkbox input "true"
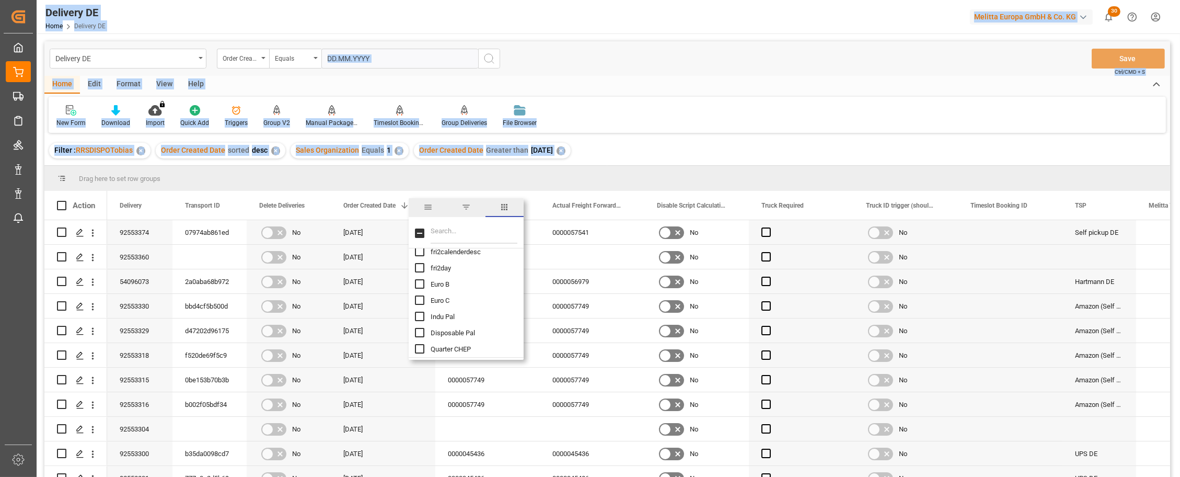
checkbox input "true"
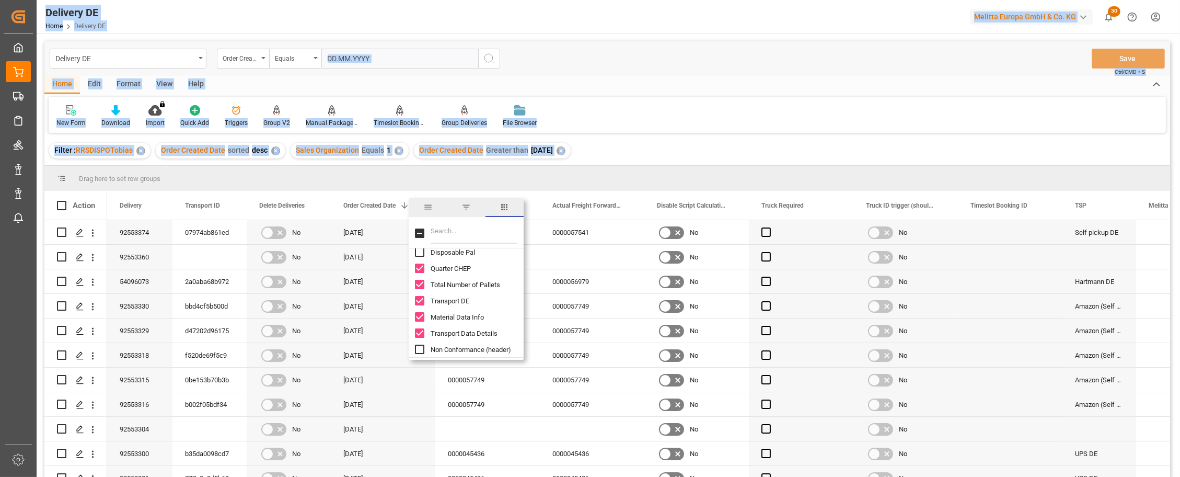
checkbox input "true"
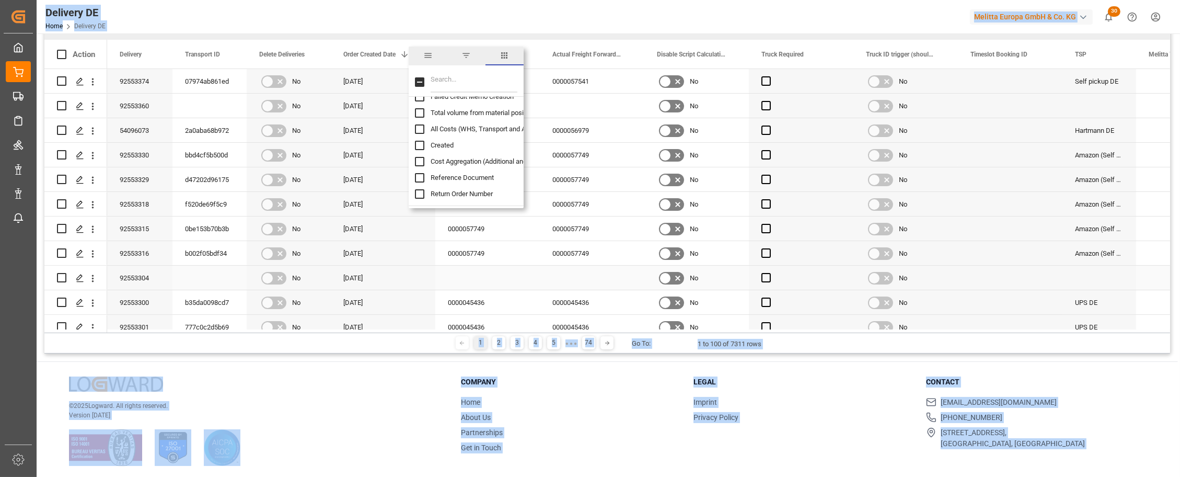
scroll to position [154, 0]
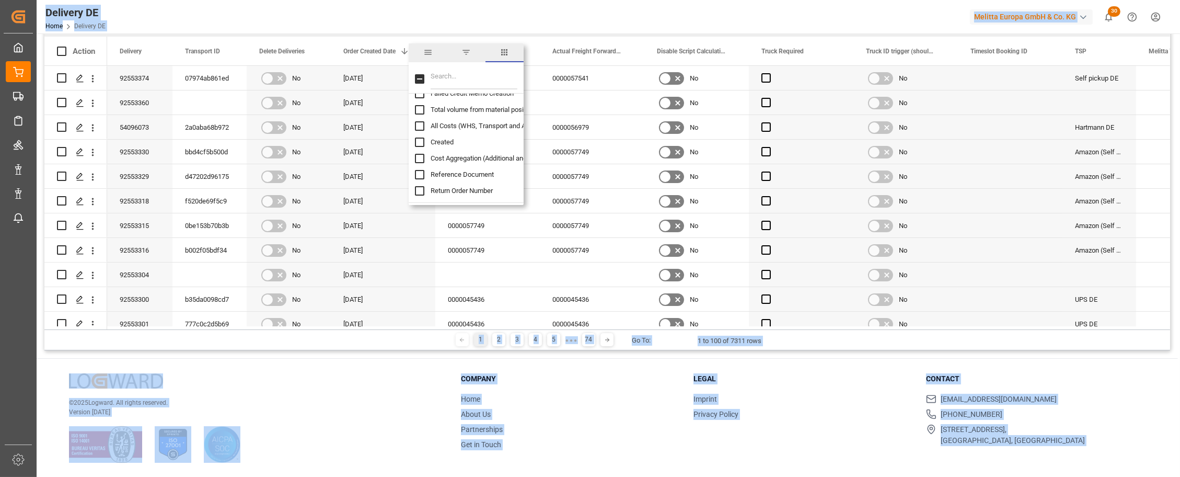
click at [349, 387] on div "© 2025 Logward. All rights reserved. Version 1.1.86" at bounding box center [252, 417] width 366 height 89
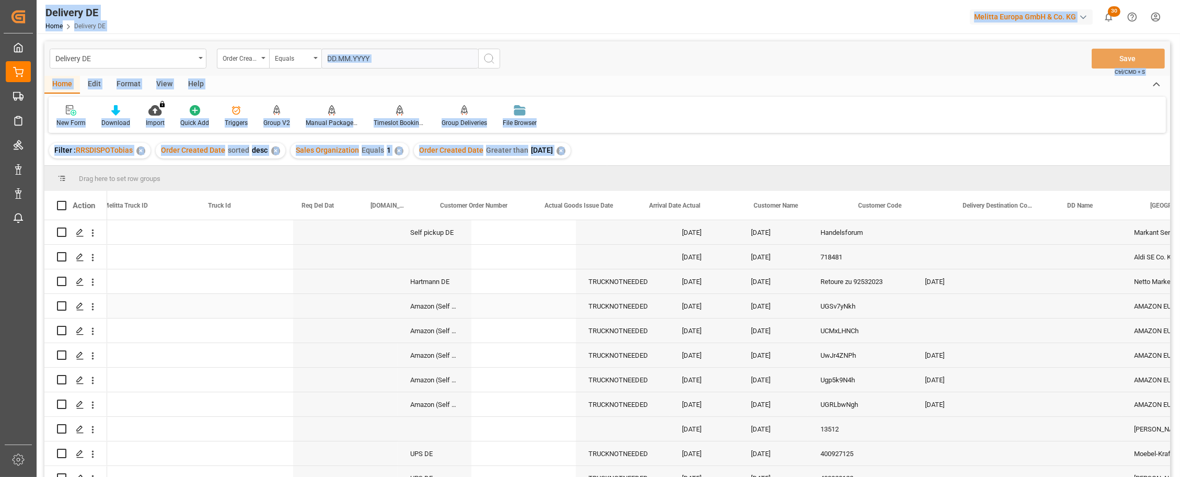
scroll to position [0, 1046]
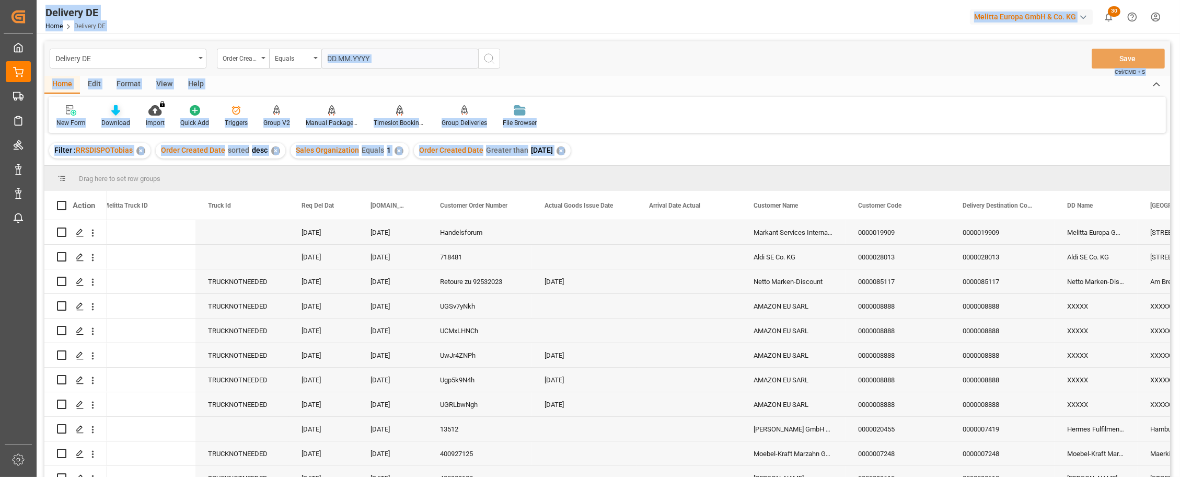
click at [115, 119] on div "Download" at bounding box center [116, 116] width 44 height 23
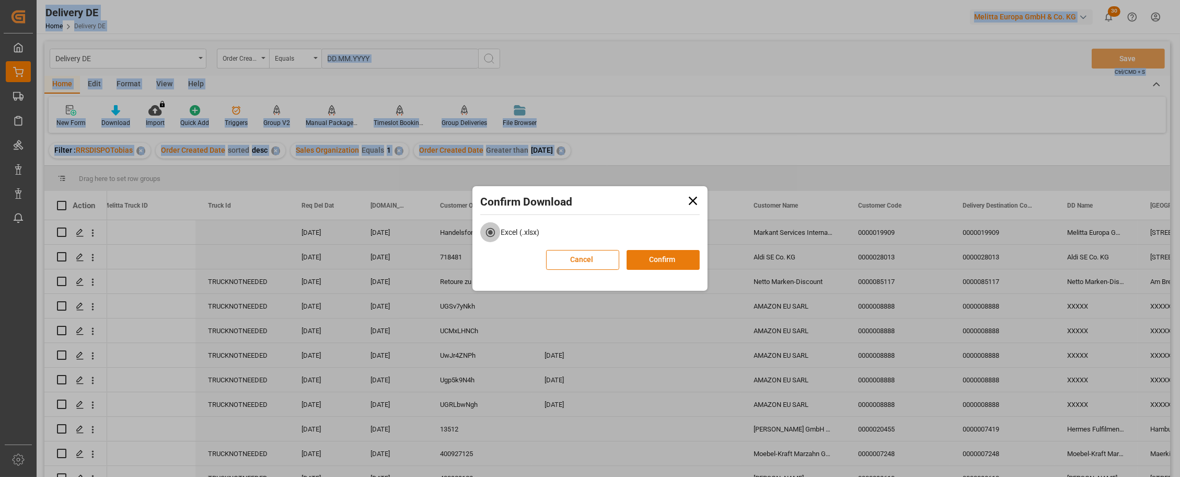
click at [664, 261] on button "Confirm" at bounding box center [663, 260] width 73 height 20
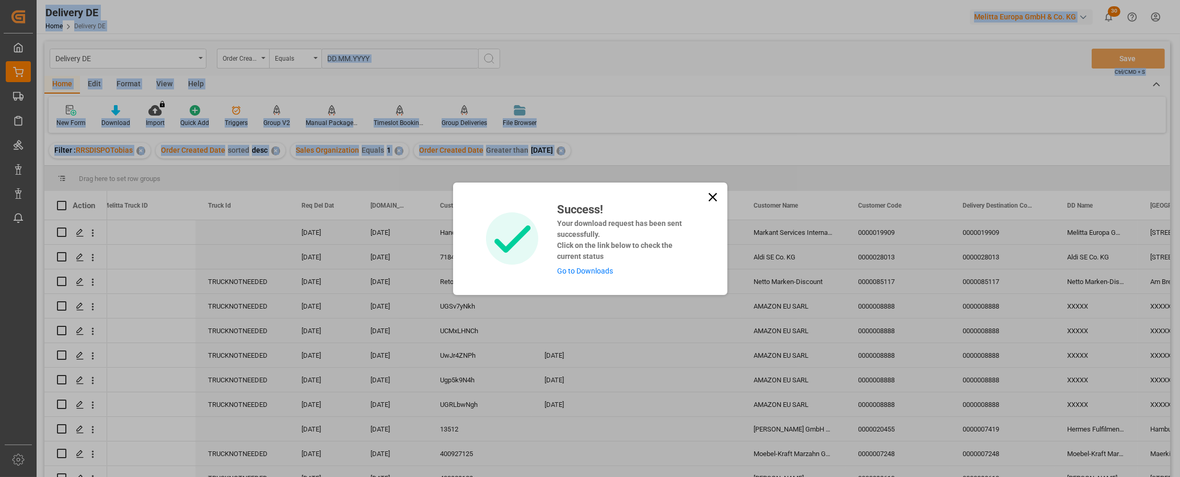
click at [682, 99] on div "Success! Your download request has been sent successfully. Click on the link be…" at bounding box center [590, 238] width 1180 height 477
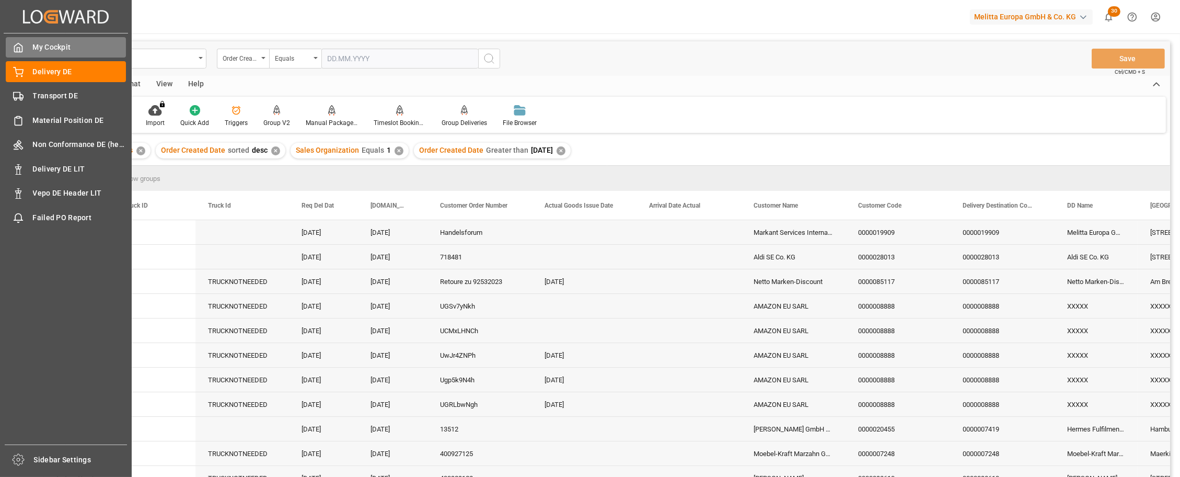
click at [21, 49] on icon at bounding box center [18, 47] width 10 height 10
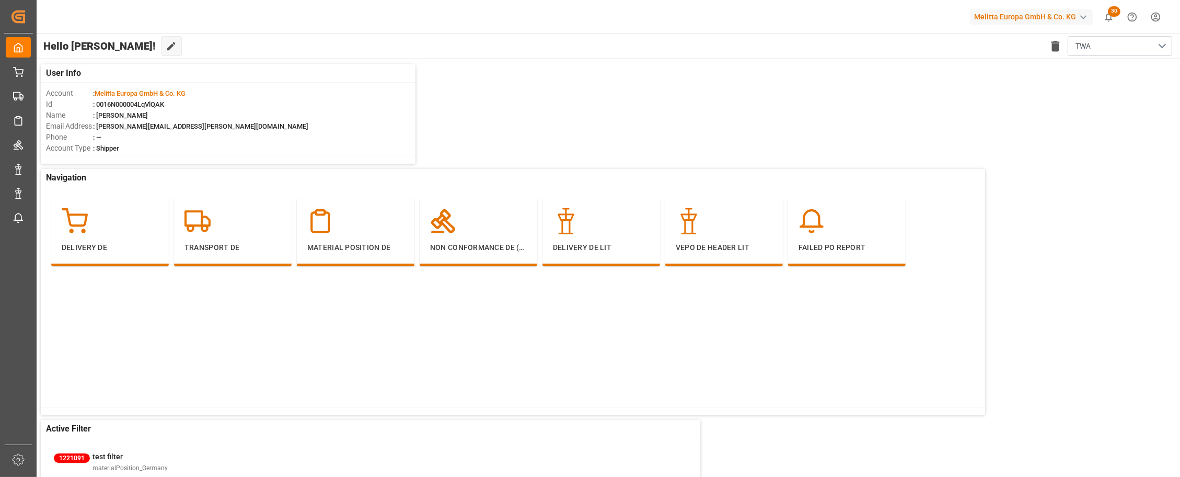
click at [1112, 18] on icon "show 30 new notifications" at bounding box center [1109, 17] width 11 height 11
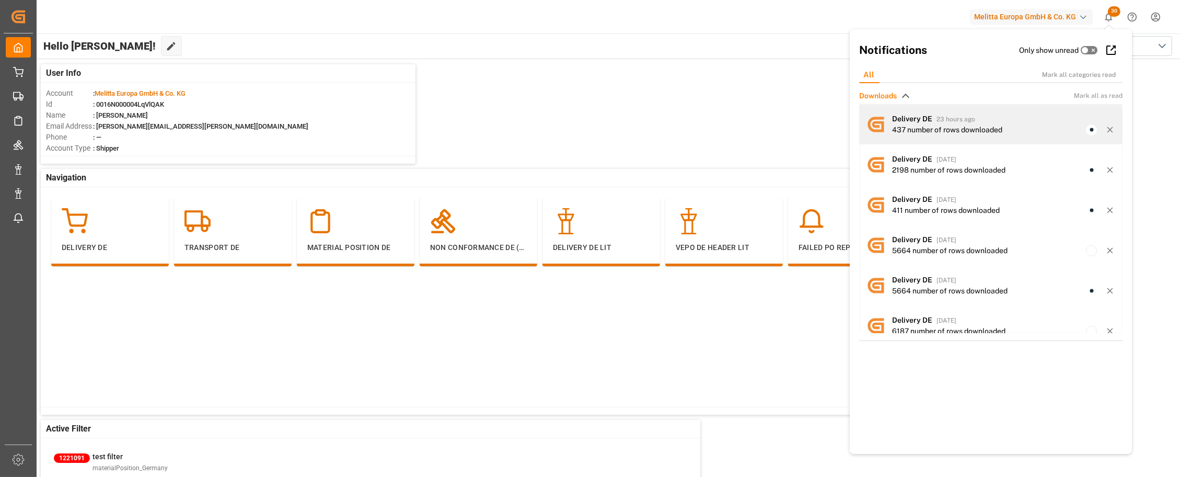
click at [926, 116] on span "Delivery DE" at bounding box center [912, 118] width 40 height 8
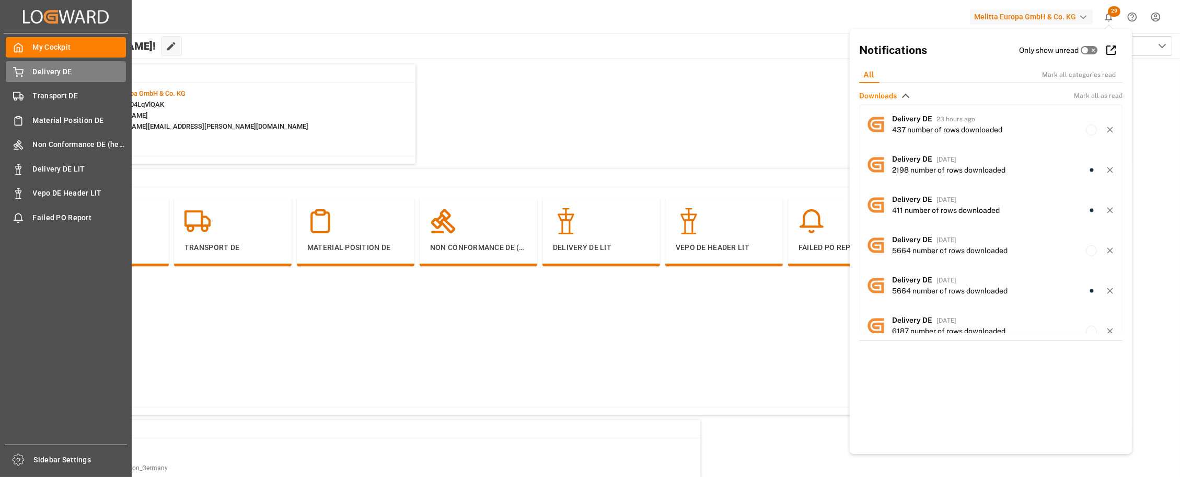
click at [27, 78] on div "Delivery DE Delivery DE" at bounding box center [66, 71] width 120 height 20
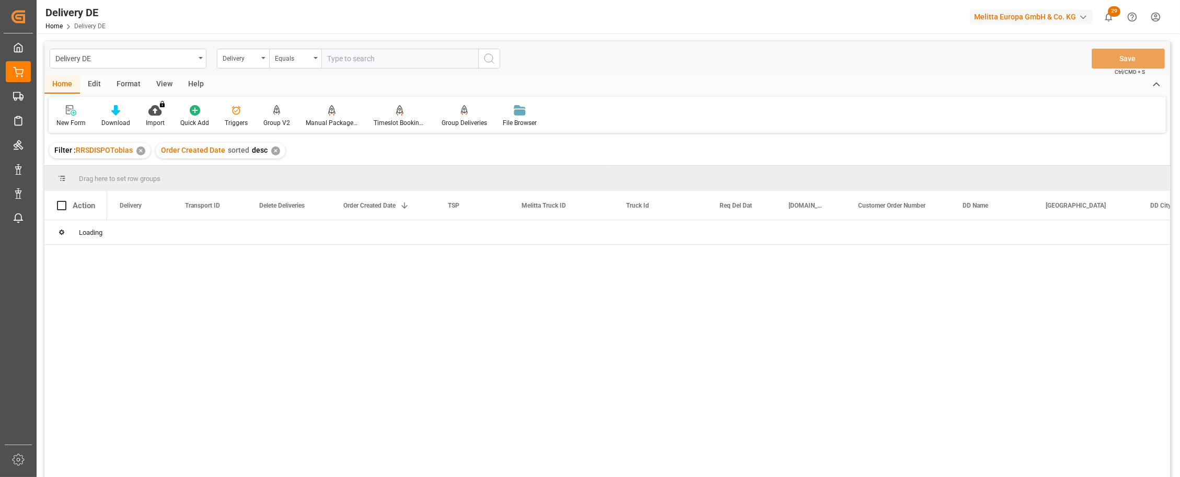
click at [364, 57] on input "text" at bounding box center [400, 59] width 157 height 20
type input "92553360"
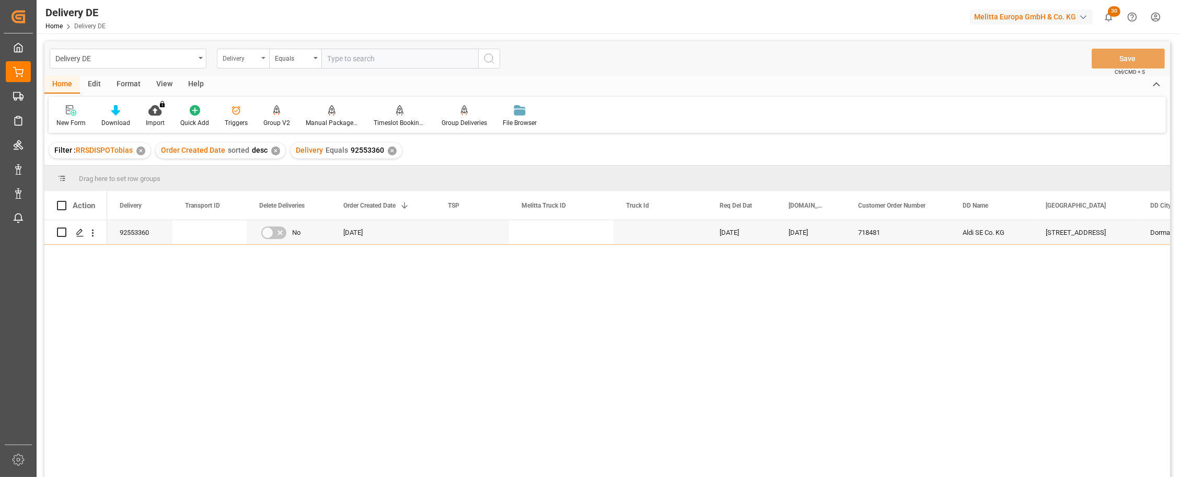
click at [240, 57] on div "Delivery" at bounding box center [241, 57] width 36 height 12
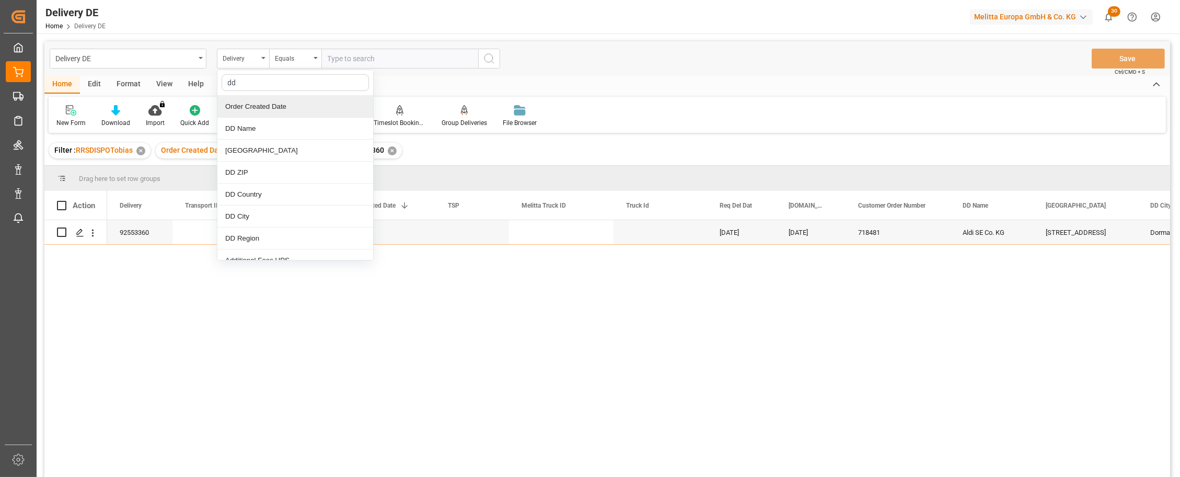
type input "d"
type input "cus"
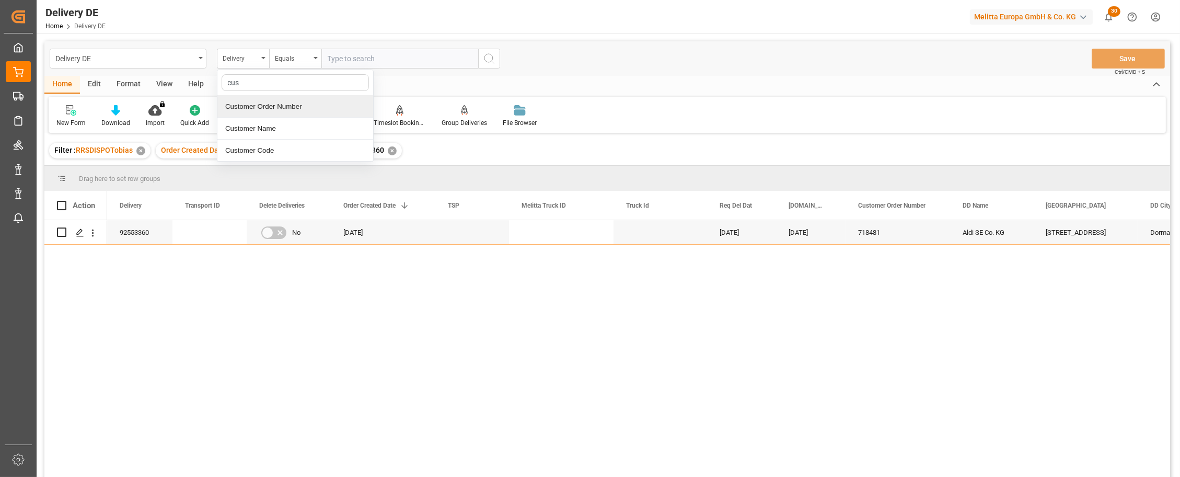
click at [284, 106] on div "Customer Order Number" at bounding box center [295, 107] width 156 height 22
click at [340, 57] on input "text" at bounding box center [400, 59] width 157 height 20
paste input "188818082501"
type input "188818082501"
click at [491, 56] on icon "search button" at bounding box center [489, 58] width 13 height 13
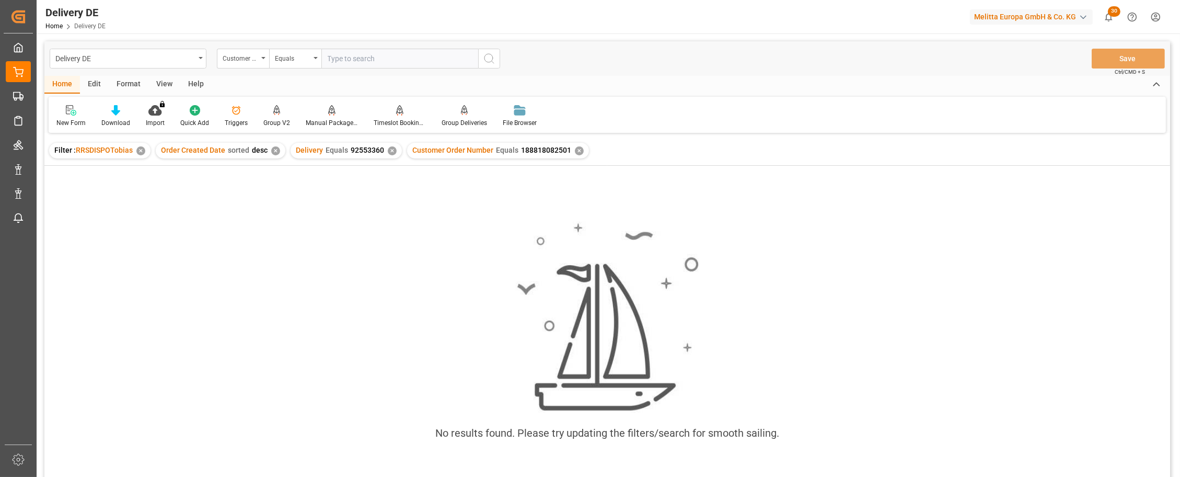
click at [389, 151] on div "✕" at bounding box center [392, 150] width 9 height 9
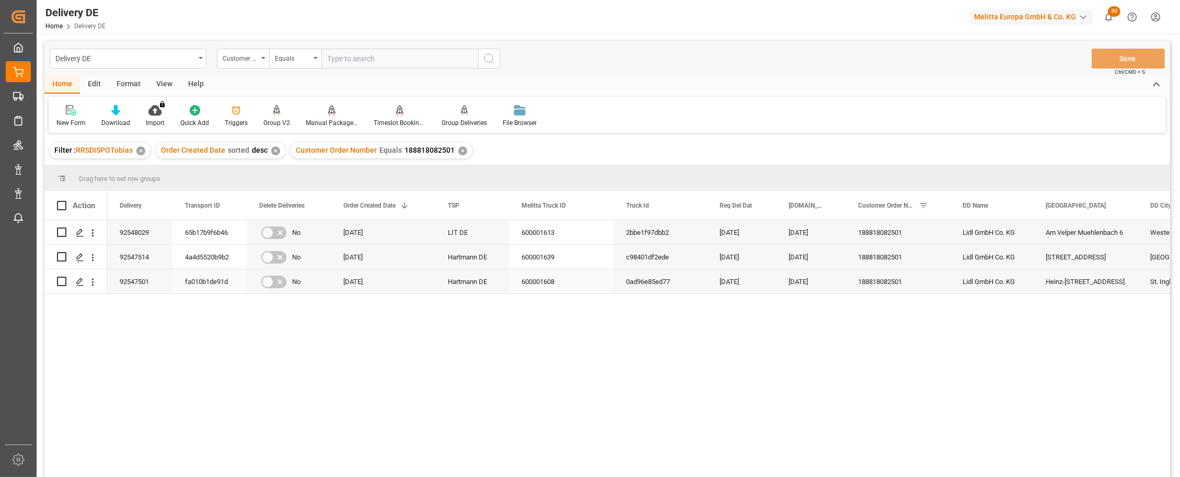
click at [200, 281] on div "fa010b1de91d" at bounding box center [210, 281] width 74 height 24
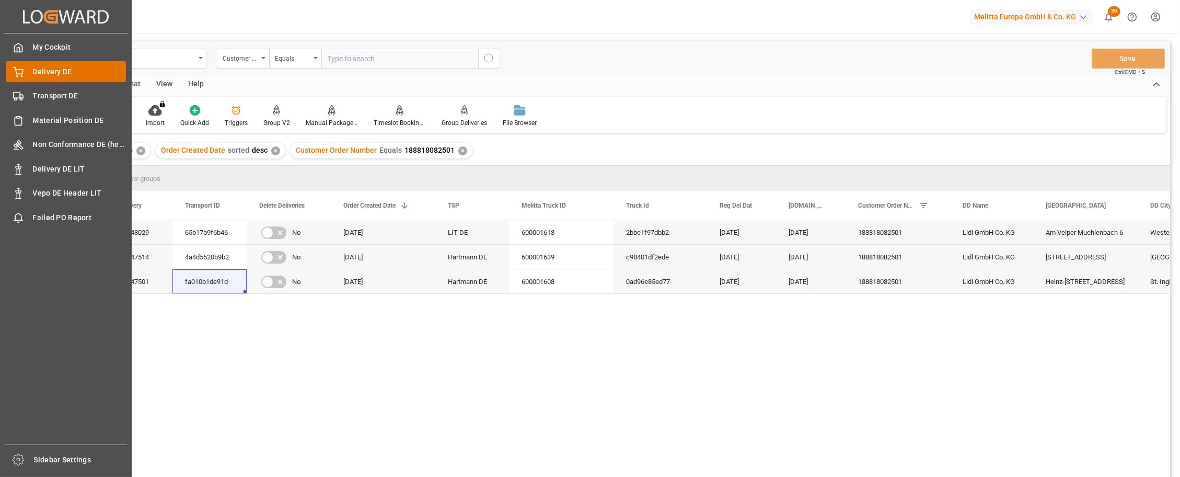
click at [41, 64] on div "Delivery DE Delivery DE" at bounding box center [66, 71] width 120 height 20
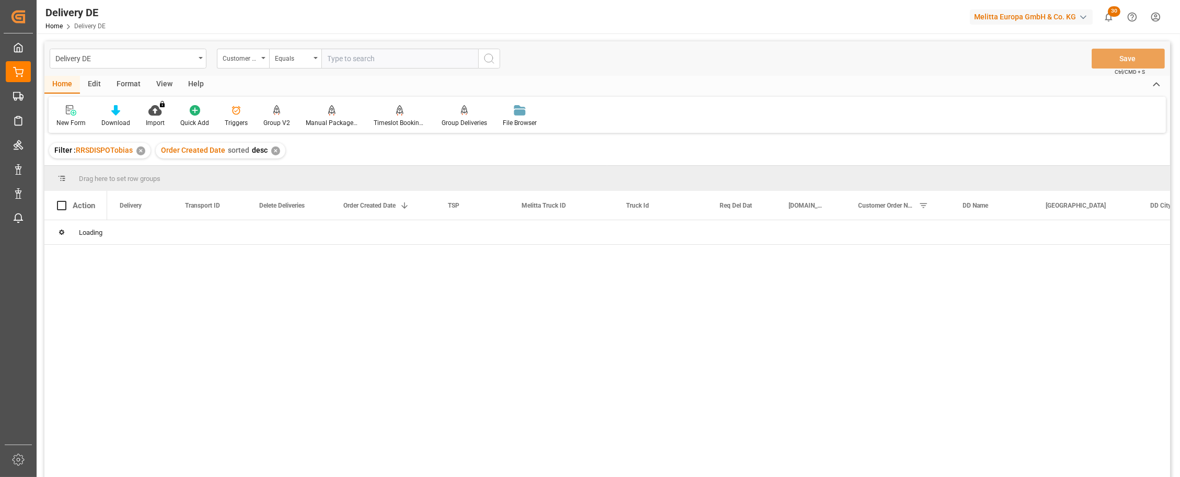
click at [346, 66] on input "text" at bounding box center [400, 59] width 157 height 20
paste input "92551506"
type input "92551506"
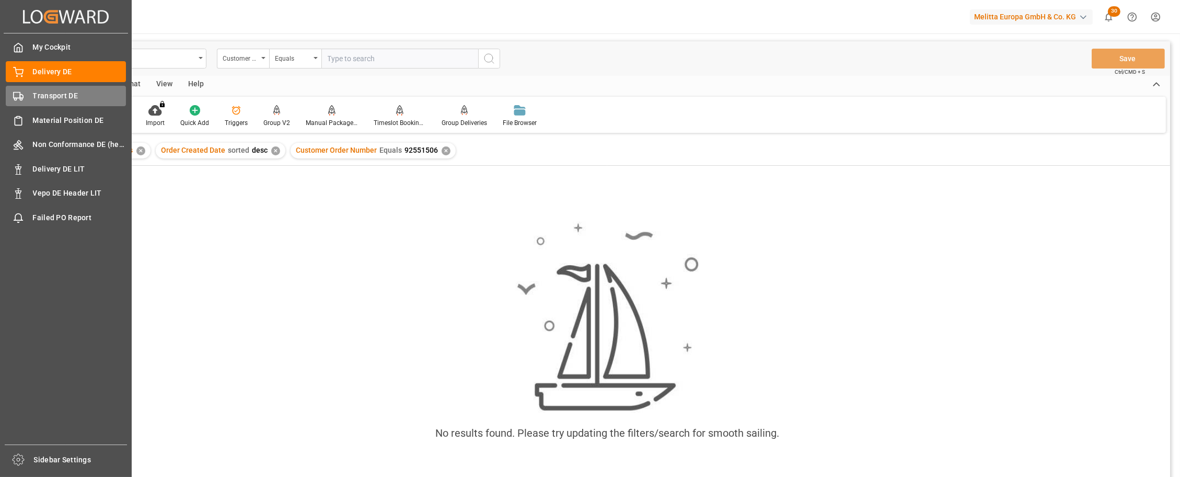
click at [47, 91] on span "Transport DE" at bounding box center [80, 95] width 94 height 11
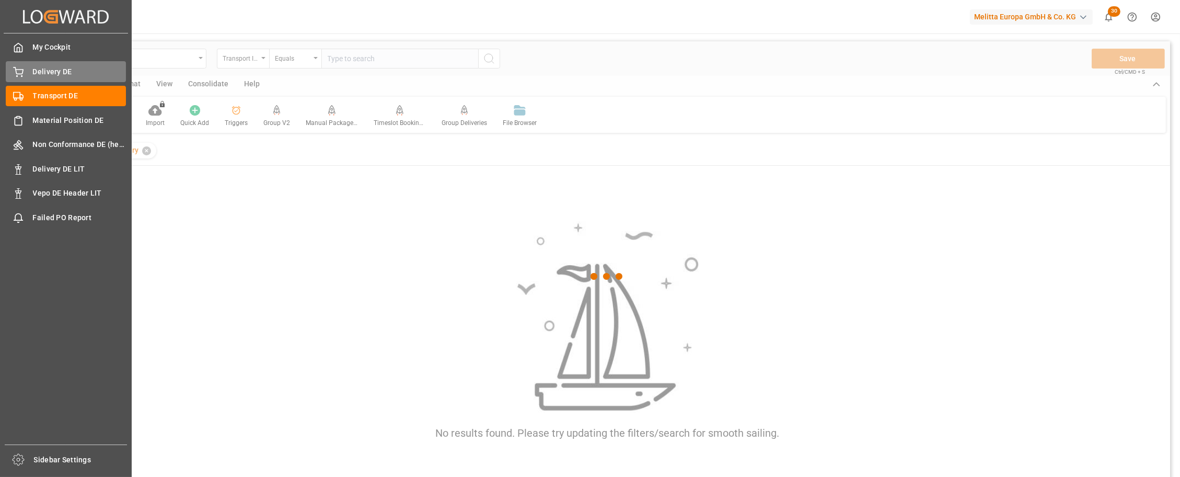
click at [58, 74] on span "Delivery DE" at bounding box center [80, 71] width 94 height 11
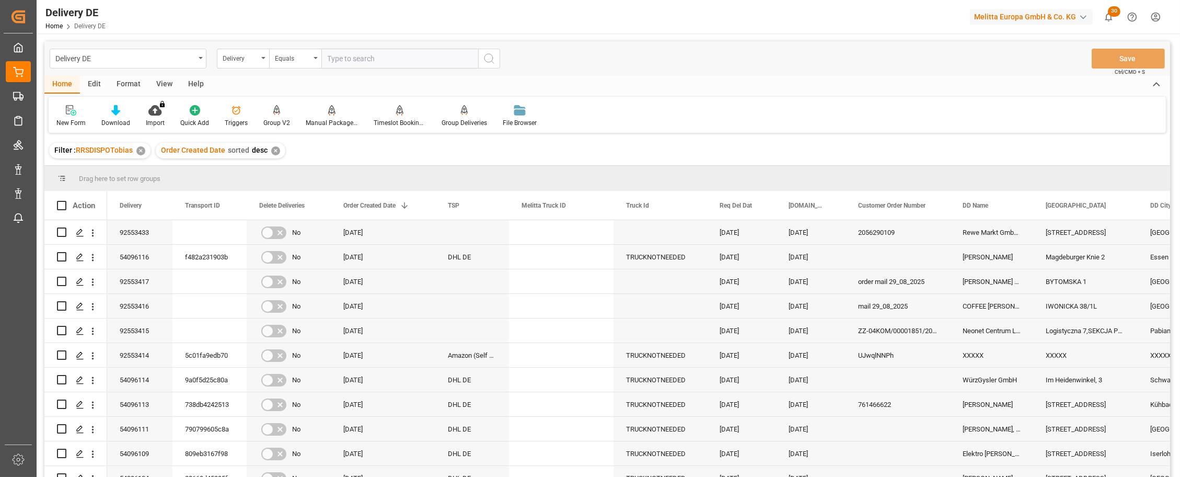
click at [380, 52] on input "text" at bounding box center [400, 59] width 157 height 20
paste input "92551506"
type input "92551506"
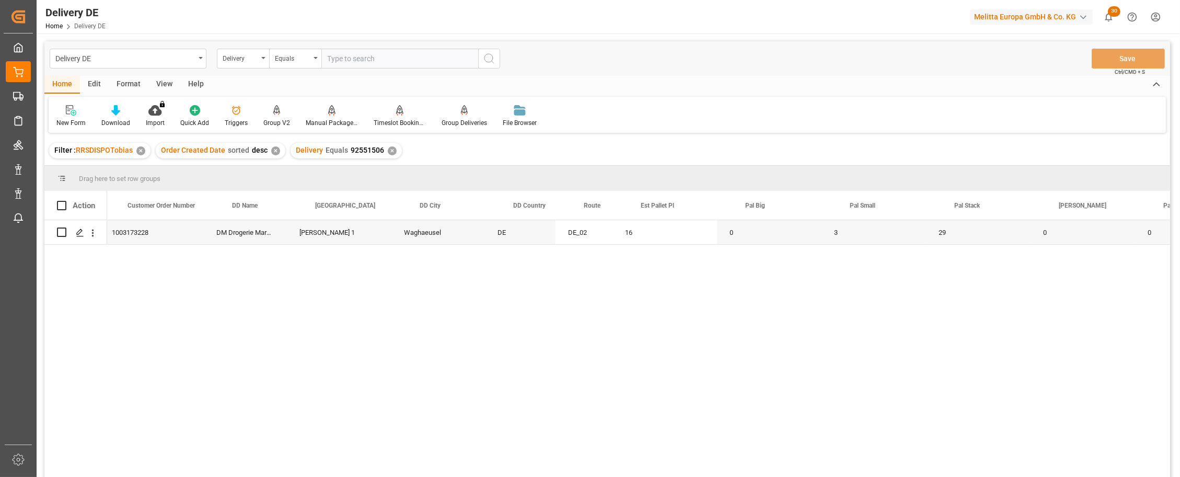
scroll to position [0, 461]
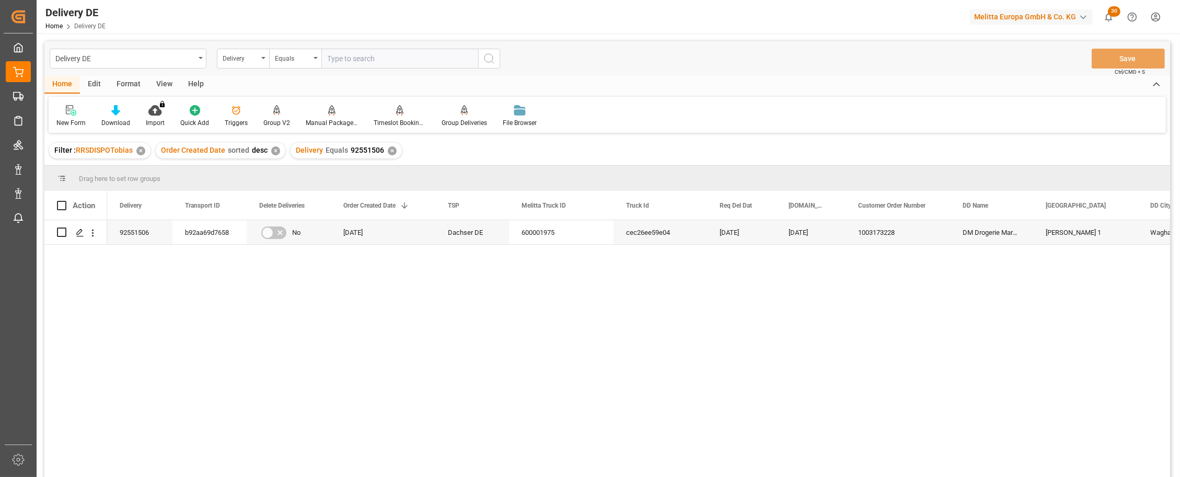
click at [351, 63] on input "text" at bounding box center [400, 59] width 157 height 20
paste input "92551506"
type input "92551505"
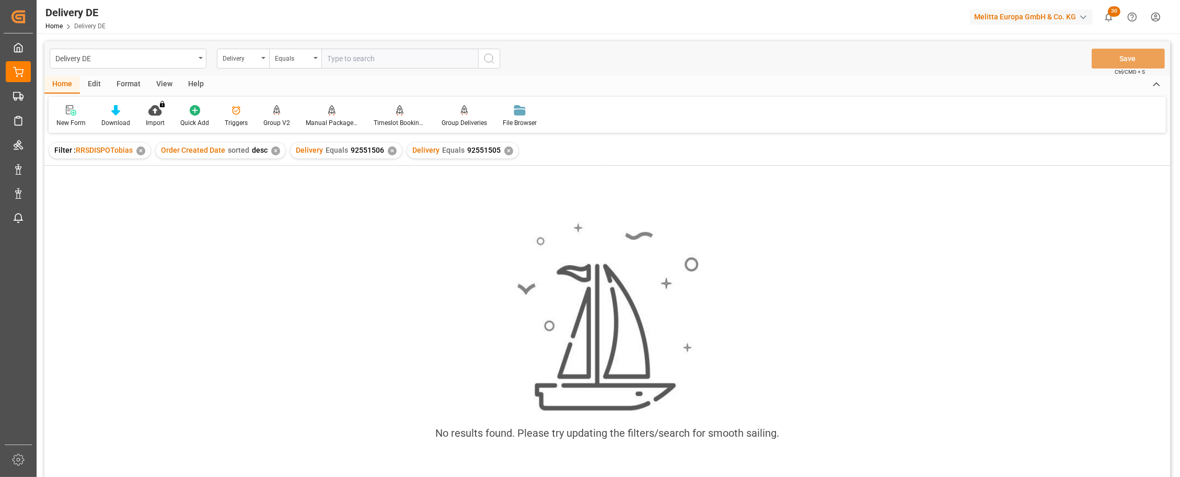
click at [388, 151] on div "✕" at bounding box center [392, 150] width 9 height 9
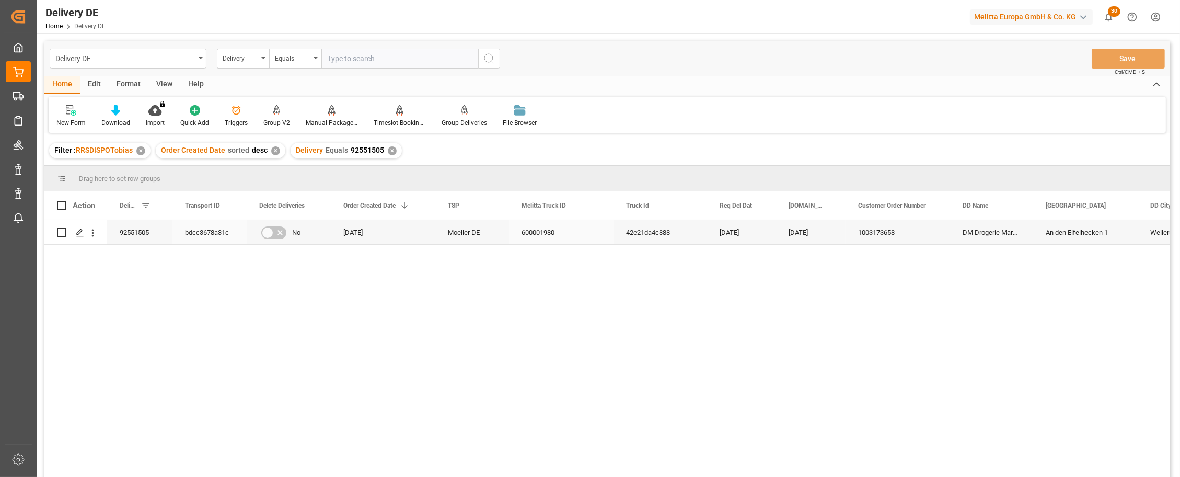
click at [209, 228] on div "bdcc3678a31c" at bounding box center [210, 232] width 74 height 24
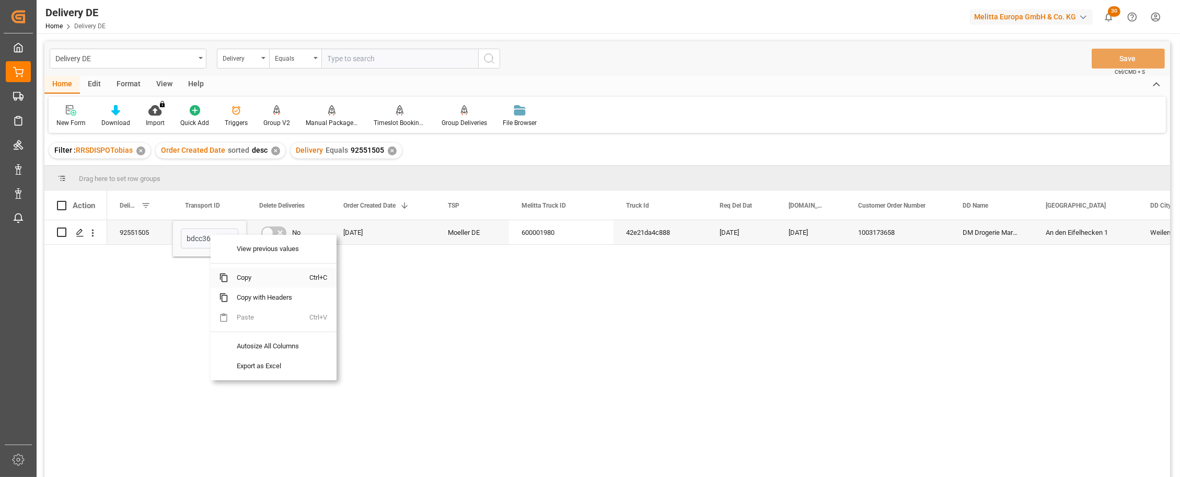
click at [247, 277] on span "Copy" at bounding box center [269, 278] width 82 height 20
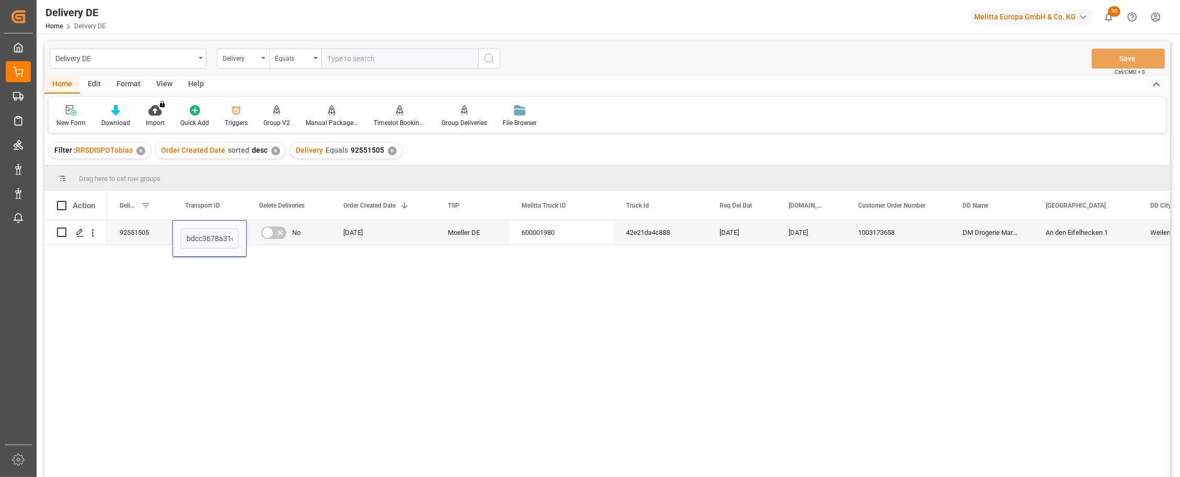
click at [406, 63] on input "text" at bounding box center [400, 59] width 157 height 20
paste input "bdcc3678a31c"
type input "bdcc3678a31c"
click at [256, 57] on div "Delivery" at bounding box center [241, 57] width 36 height 12
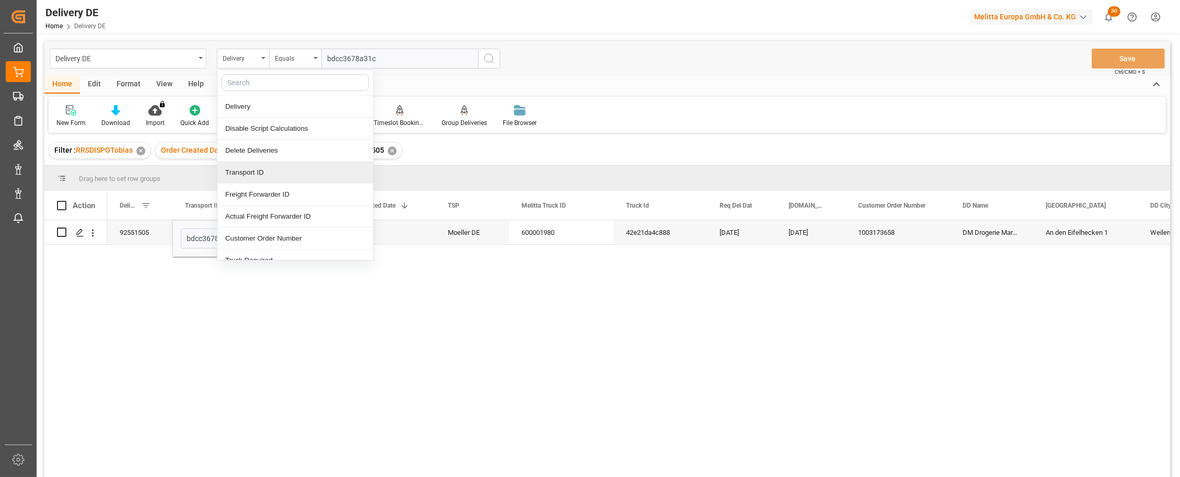
click at [268, 178] on div "Transport ID" at bounding box center [295, 173] width 156 height 22
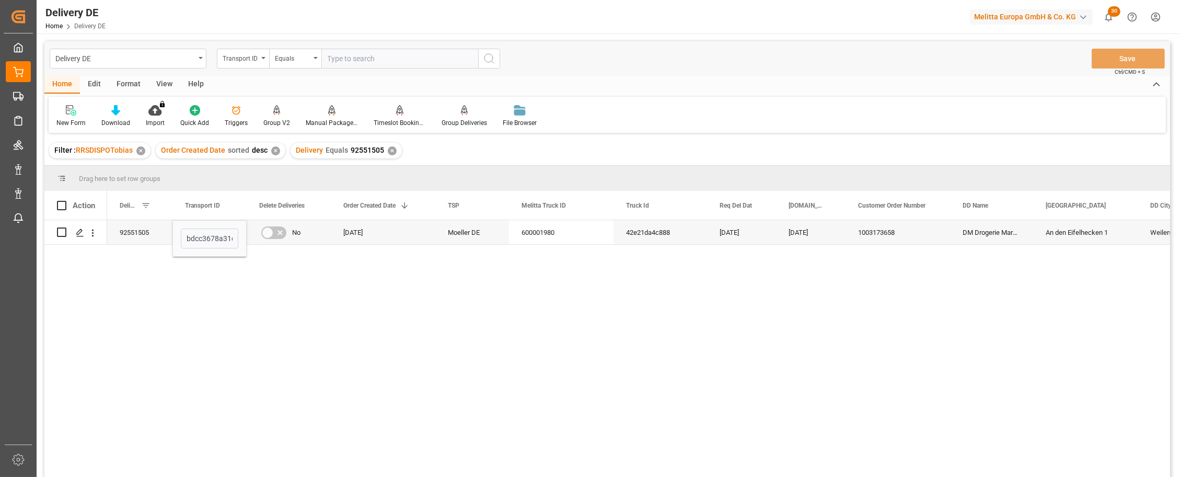
click at [353, 51] on input "text" at bounding box center [400, 59] width 157 height 20
paste input "bdcc3678a31c"
type input "bdcc3678a31c"
click at [492, 62] on line "search button" at bounding box center [493, 62] width 2 height 2
click at [388, 150] on div "✕" at bounding box center [392, 150] width 9 height 9
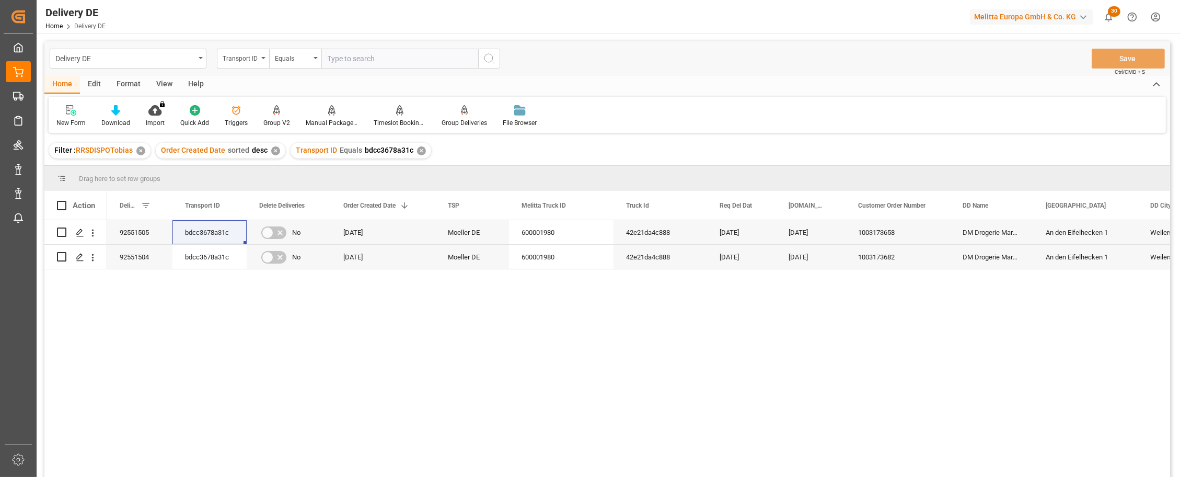
click at [727, 362] on div "92551505 bdcc3678a31c No 22.08.2025 Moeller DE 600001980 42e21da4c888 29.08.202…" at bounding box center [638, 351] width 1063 height 263
click at [1170, 473] on div "92551505 bdcc3678a31c No 22.08.2025 Moeller DE 600001980 42e21da4c888 29.08.202…" at bounding box center [607, 350] width 1126 height 260
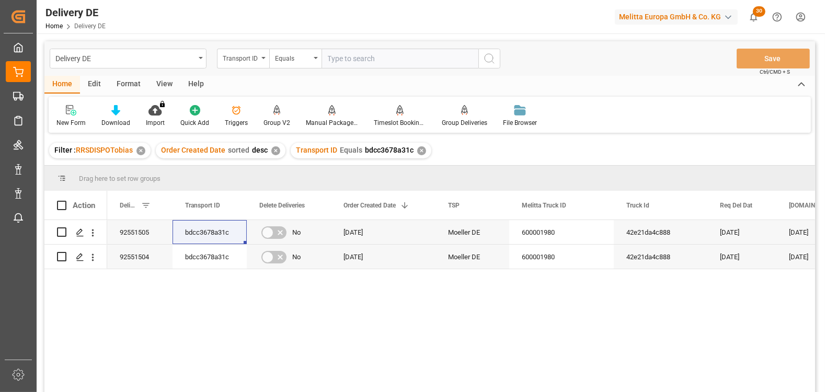
click at [398, 307] on div "92551505 bdcc3678a31c No 22.08.2025 Moeller DE 600001980 42e21da4c888 29.08.202…" at bounding box center [461, 309] width 708 height 179
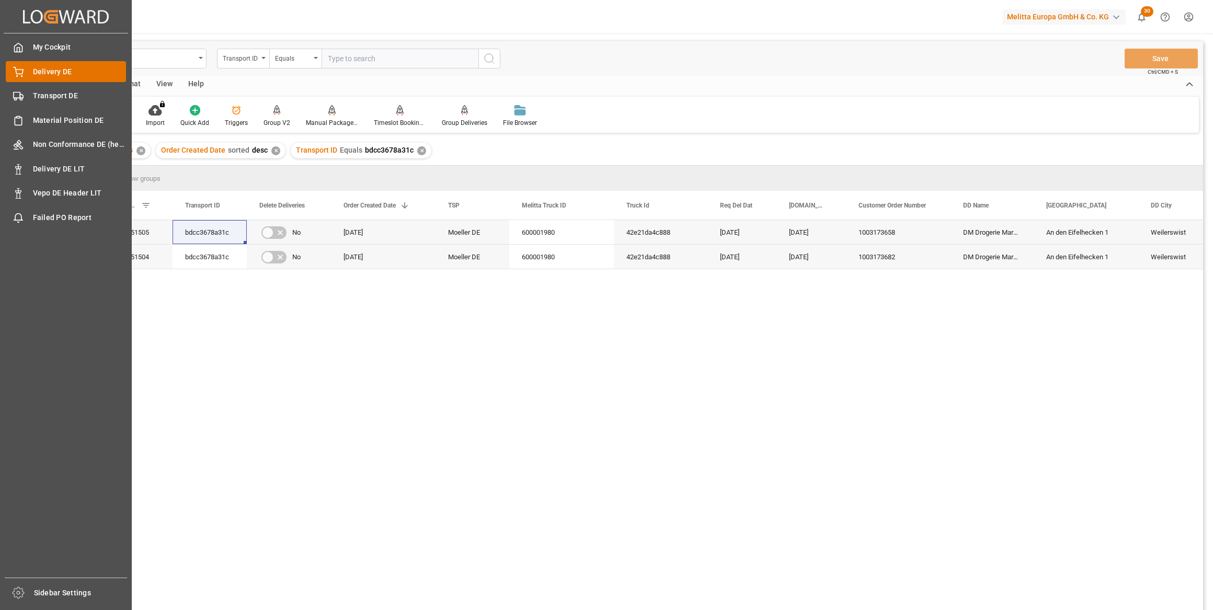
click at [62, 74] on span "Delivery DE" at bounding box center [80, 71] width 94 height 11
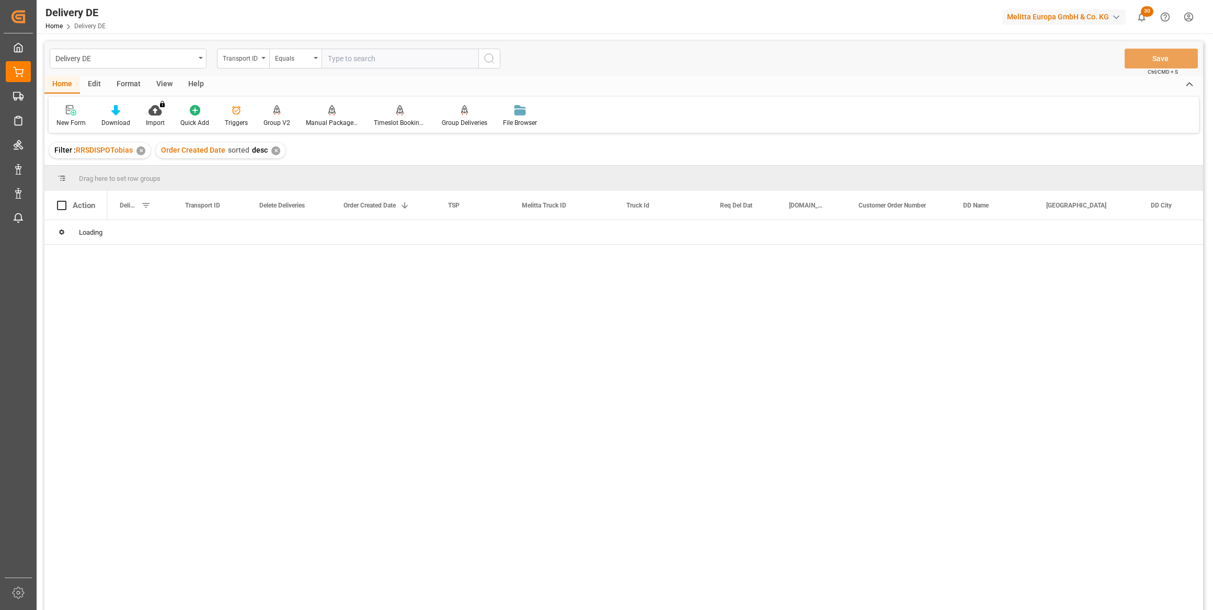
click at [400, 63] on input "text" at bounding box center [400, 59] width 157 height 20
paste input "b92aa69d7658"
type input "b92aa69d7658"
click at [494, 60] on icon "search button" at bounding box center [489, 58] width 13 height 13
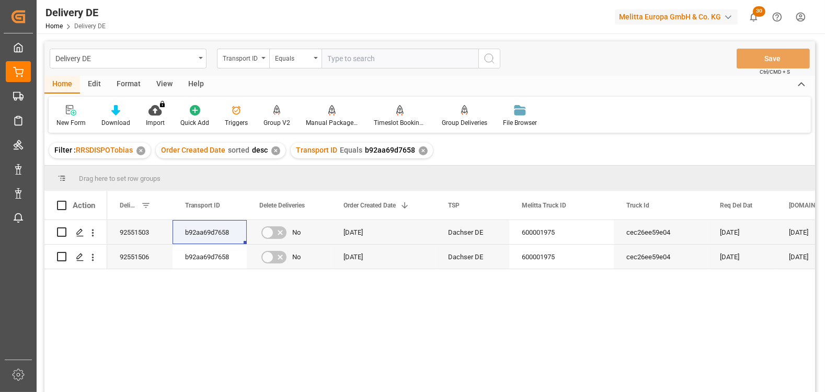
click at [407, 325] on div "92551503 b92aa69d7658 No 22.08.2025 Dachser DE 600001975 cec26ee59e04 29.08.202…" at bounding box center [461, 309] width 708 height 179
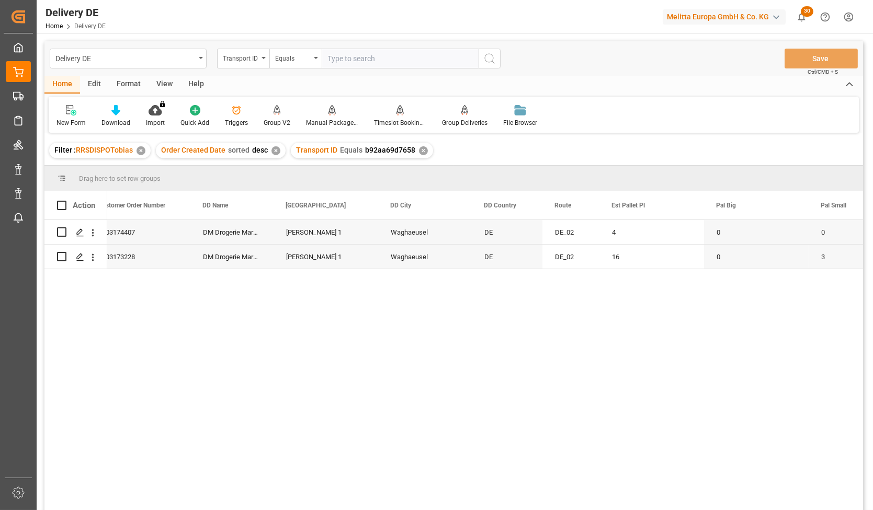
scroll to position [0, 837]
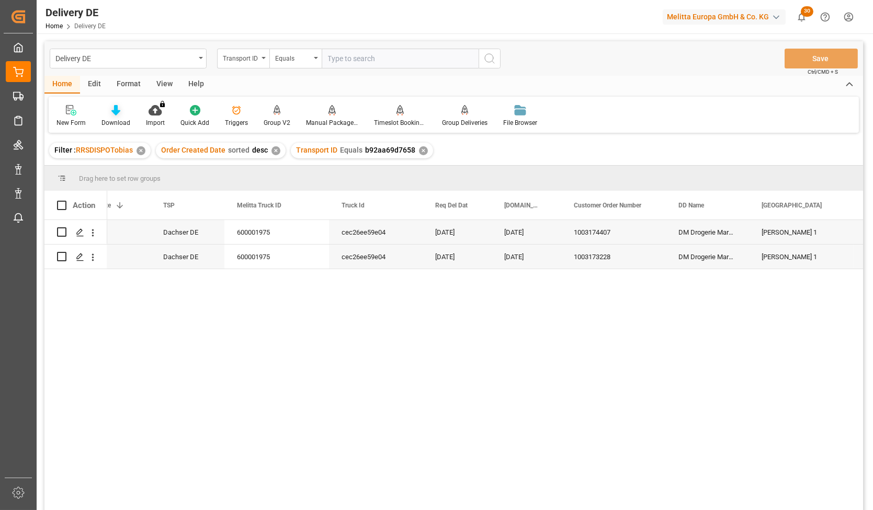
click at [115, 111] on icon at bounding box center [115, 110] width 9 height 10
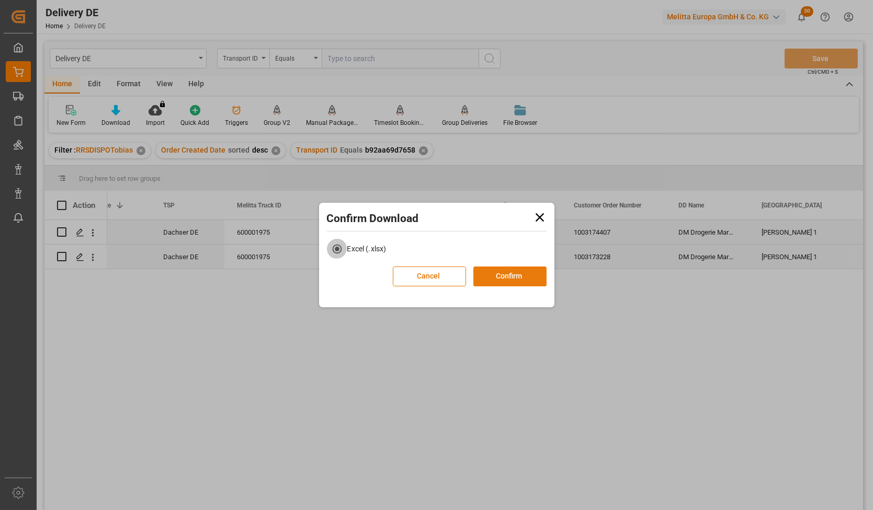
click at [506, 276] on button "Confirm" at bounding box center [509, 277] width 73 height 20
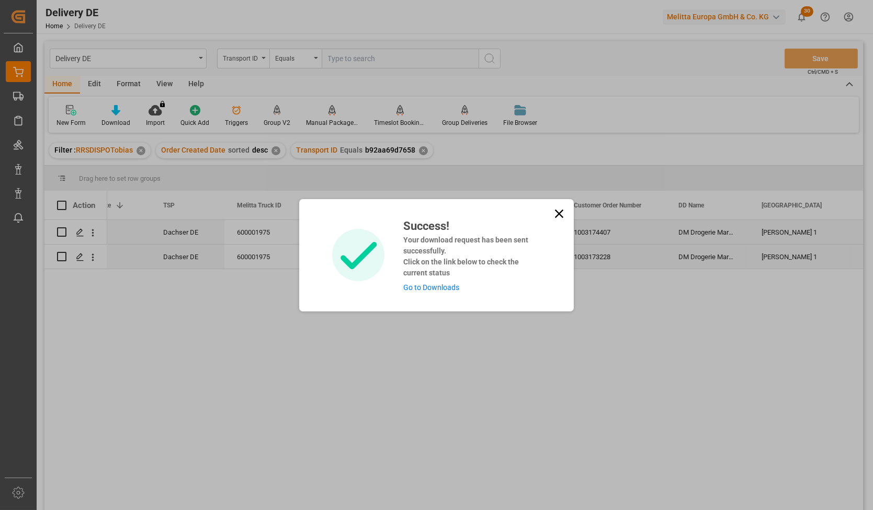
click at [427, 290] on link "Go to Downloads" at bounding box center [431, 287] width 56 height 8
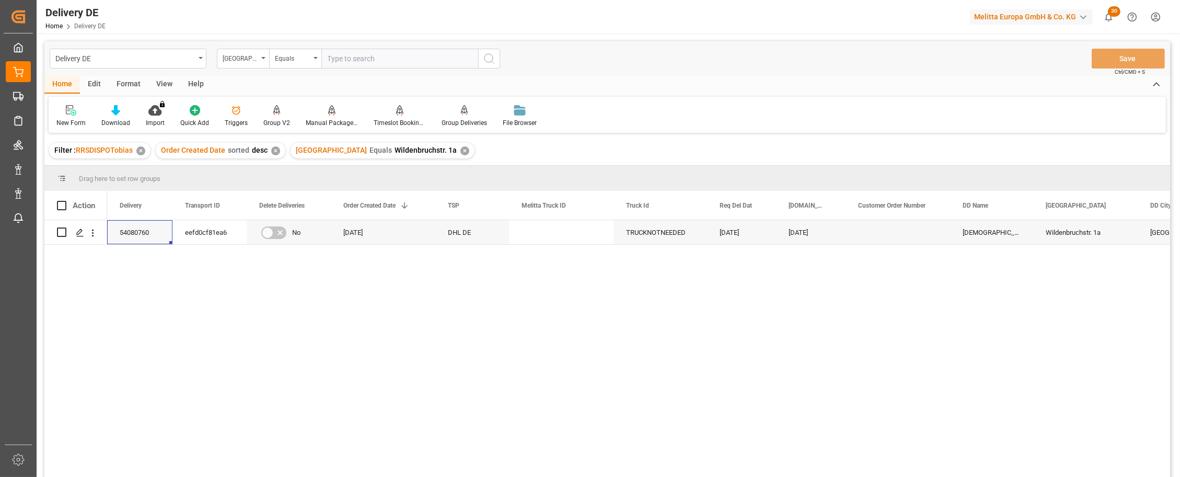
click at [966, 341] on div "Christian Rempel Wildenbruchstr. 1a Düsseldorf DE 23.06.2025 23.06.2025 TRUCKNO…" at bounding box center [638, 351] width 1063 height 263
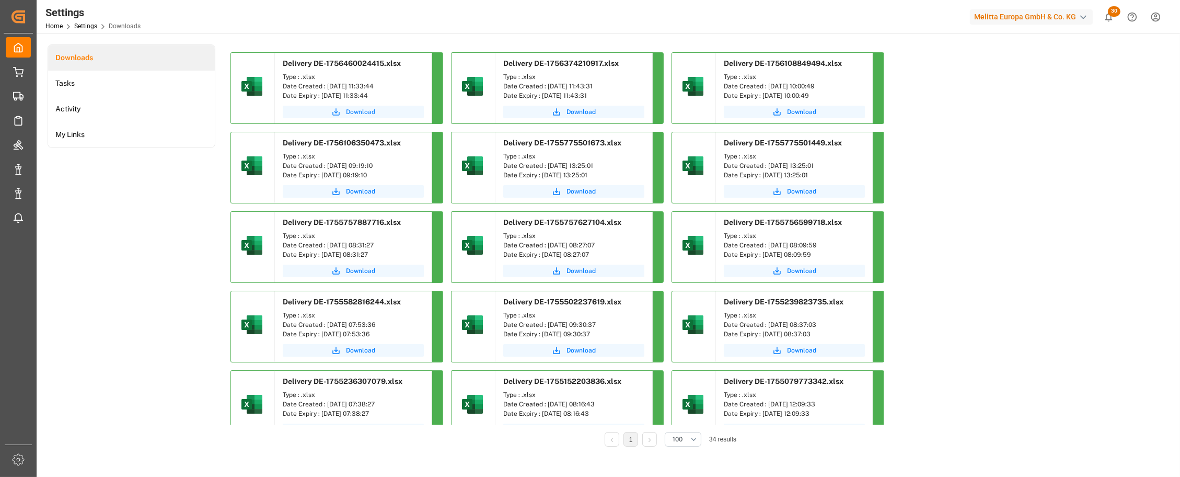
click at [368, 114] on span "Download" at bounding box center [360, 111] width 29 height 9
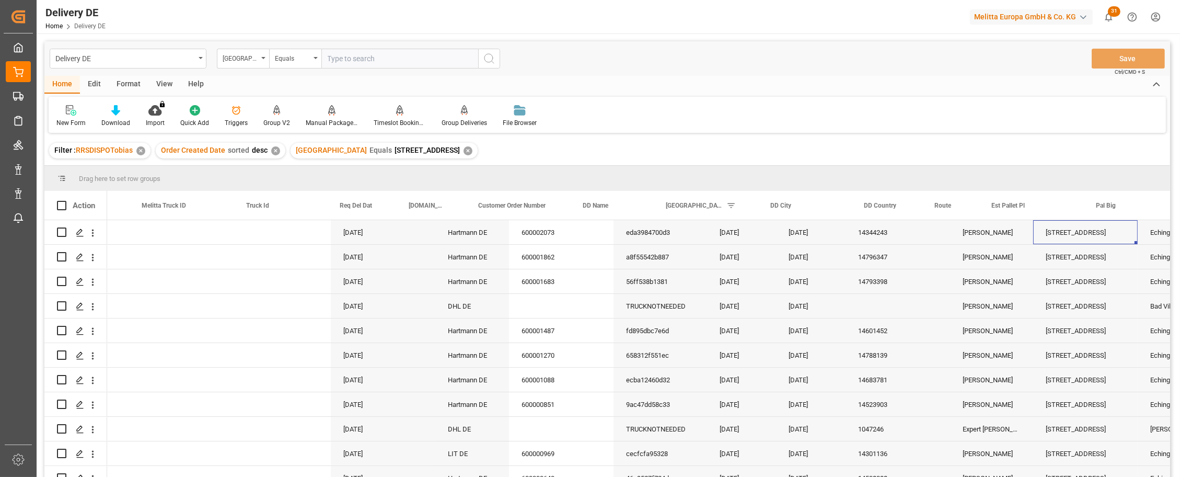
scroll to position [0, 380]
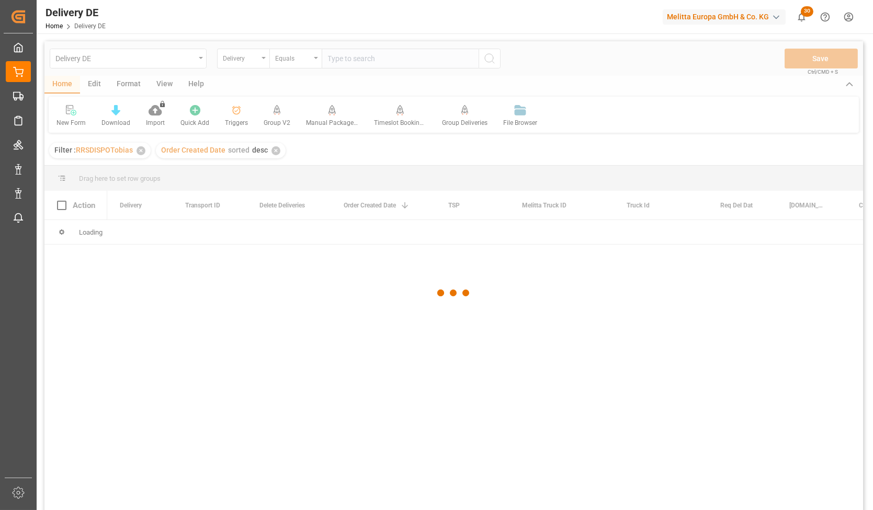
click at [220, 319] on div at bounding box center [453, 293] width 818 height 504
click at [351, 59] on div at bounding box center [453, 293] width 818 height 504
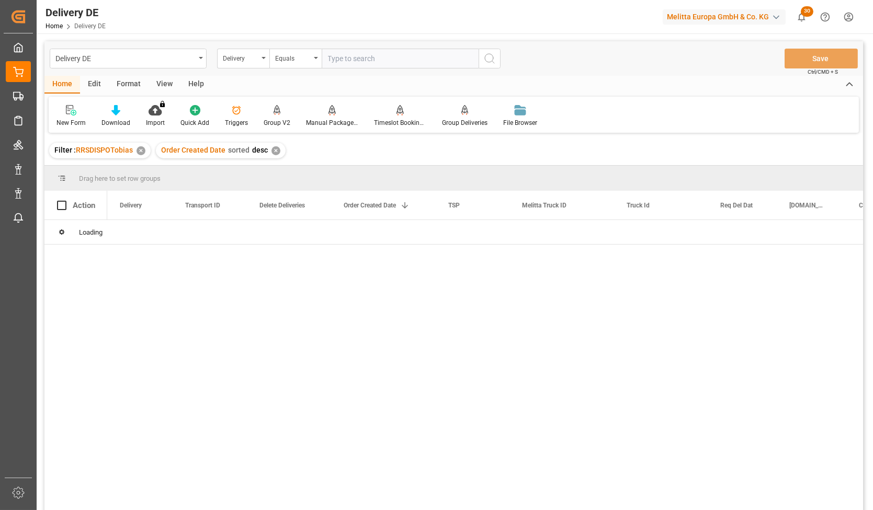
click at [352, 59] on input "text" at bounding box center [400, 59] width 157 height 20
paste input "92551506"
type input "92551506"
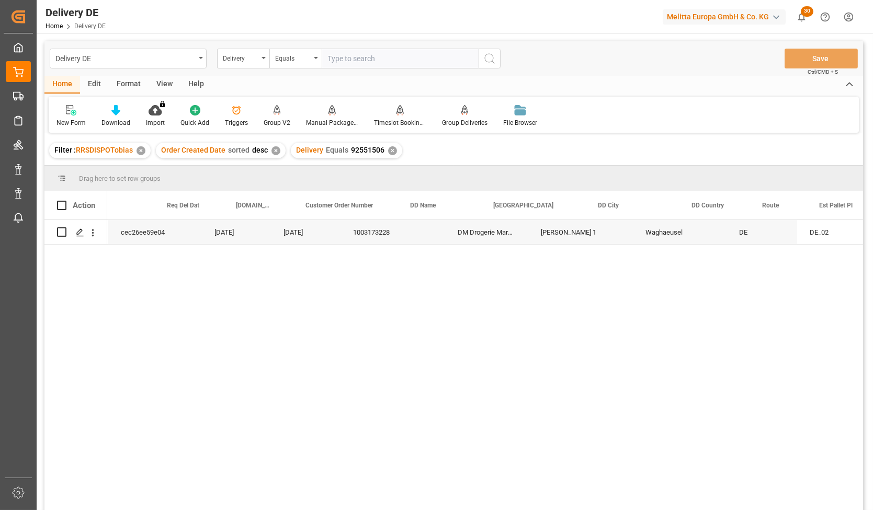
scroll to position [0, 570]
click at [335, 350] on div "600001975 cec26ee59e04 29.08.2025 27.08.2025 1003173228 DM Drogerie Markt GmbH …" at bounding box center [484, 368] width 755 height 297
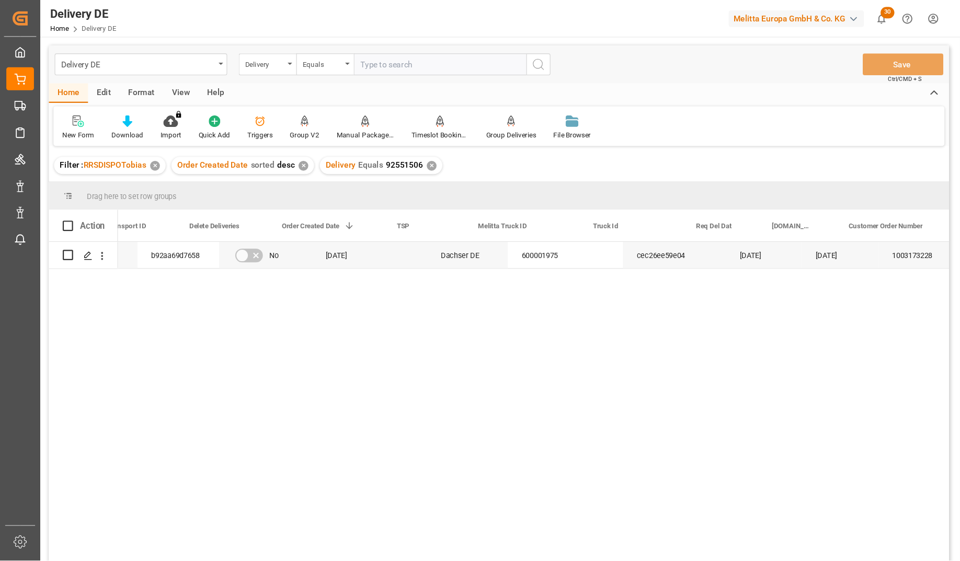
scroll to position [0, 0]
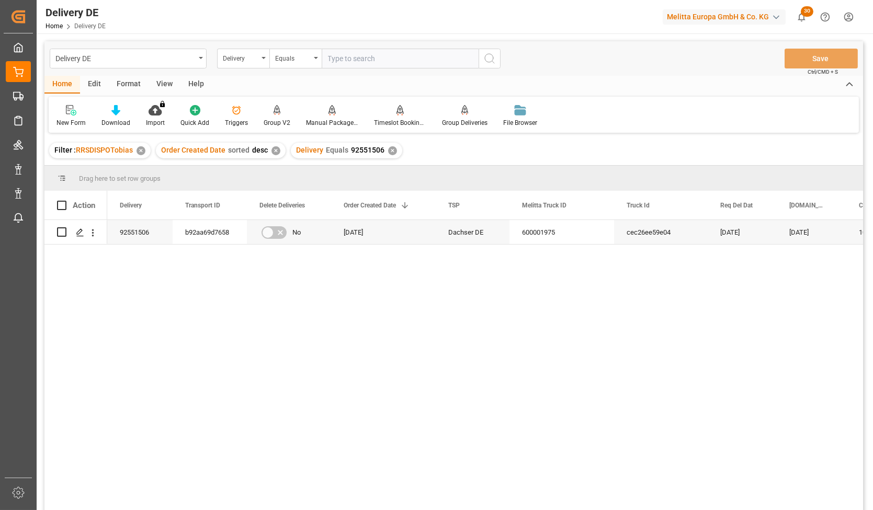
click at [388, 151] on div "✕" at bounding box center [392, 150] width 9 height 9
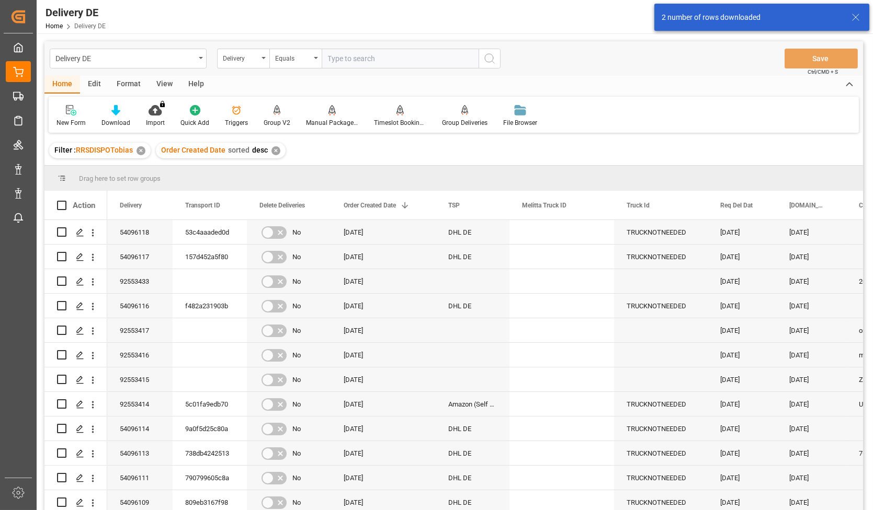
click at [749, 18] on div "2 number of rows downloaded" at bounding box center [751, 17] width 180 height 11
click at [852, 15] on icon at bounding box center [855, 17] width 13 height 13
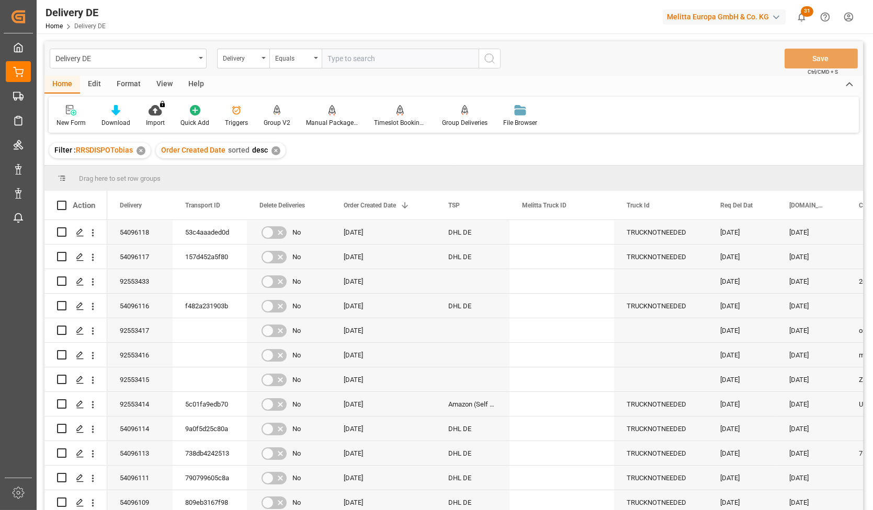
click at [799, 17] on icon "show 31 new notifications" at bounding box center [801, 17] width 7 height 9
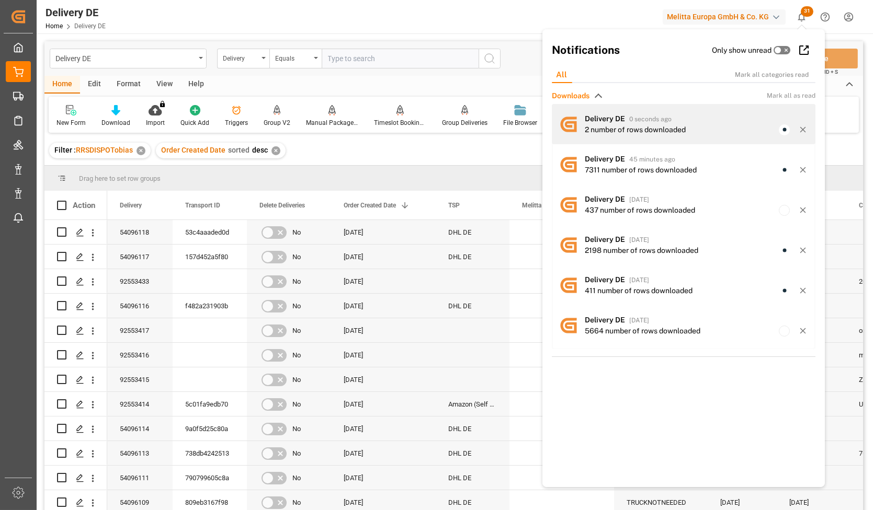
click at [632, 119] on span "0 seconds ago" at bounding box center [650, 119] width 42 height 7
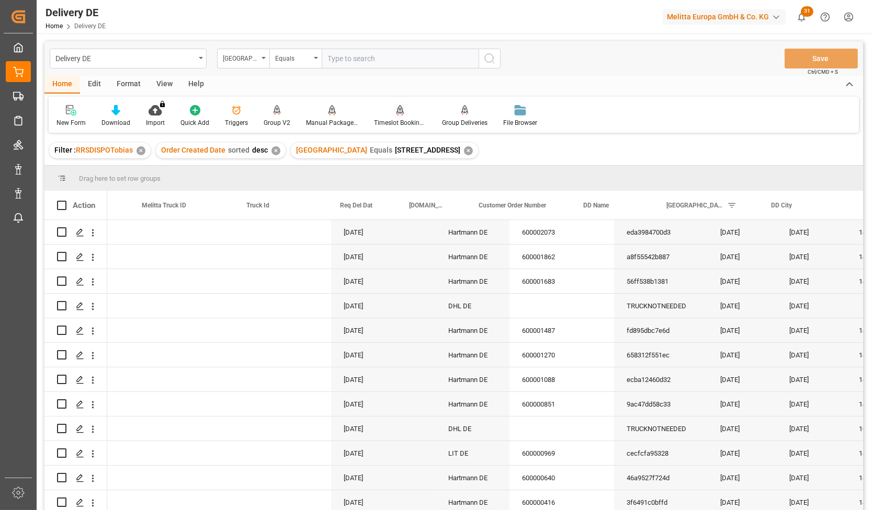
scroll to position [0, 380]
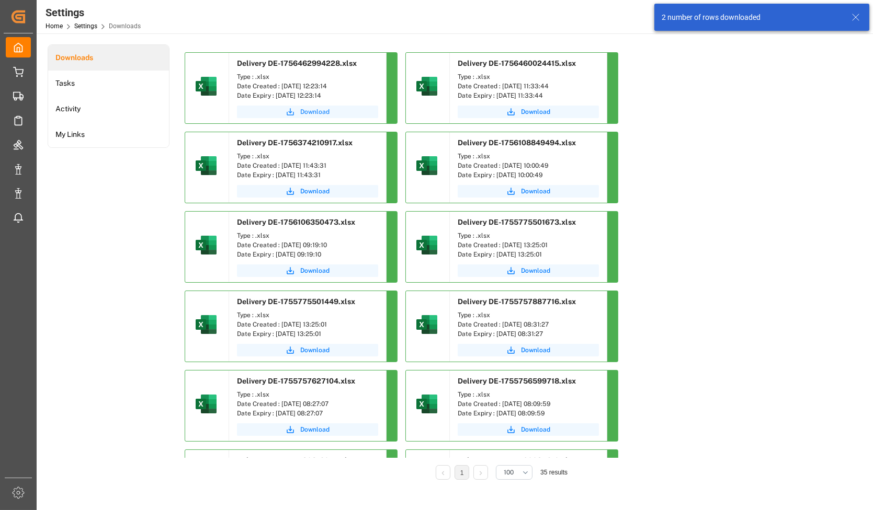
click at [303, 108] on span "Download" at bounding box center [314, 111] width 29 height 9
